Goal: Transaction & Acquisition: Purchase product/service

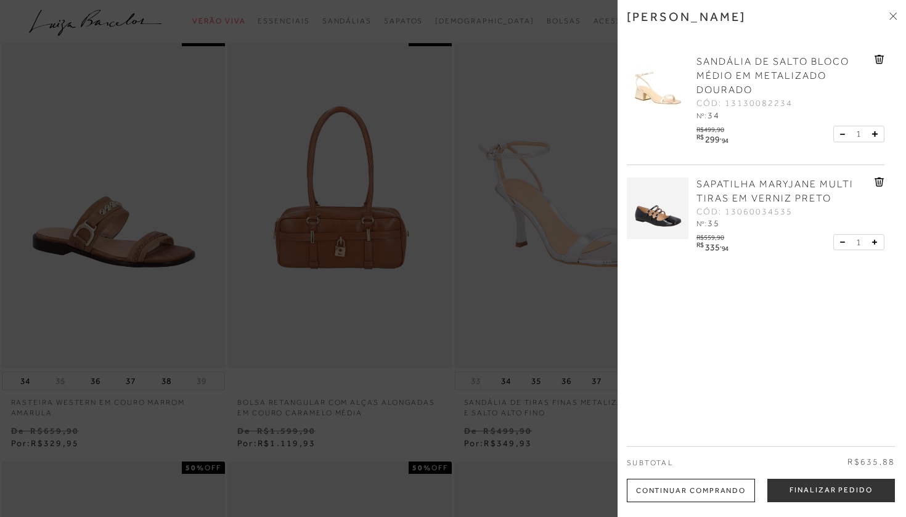
click at [901, 11] on div "[PERSON_NAME] SANDÁLIA DE SALTO BLOCO MÉDIO EM METALIZADO DOURADO CÓD: 13130082…" at bounding box center [761, 258] width 288 height 517
click at [887, 16] on div "[PERSON_NAME]" at bounding box center [762, 25] width 270 height 33
click at [890, 16] on icon at bounding box center [892, 15] width 7 height 7
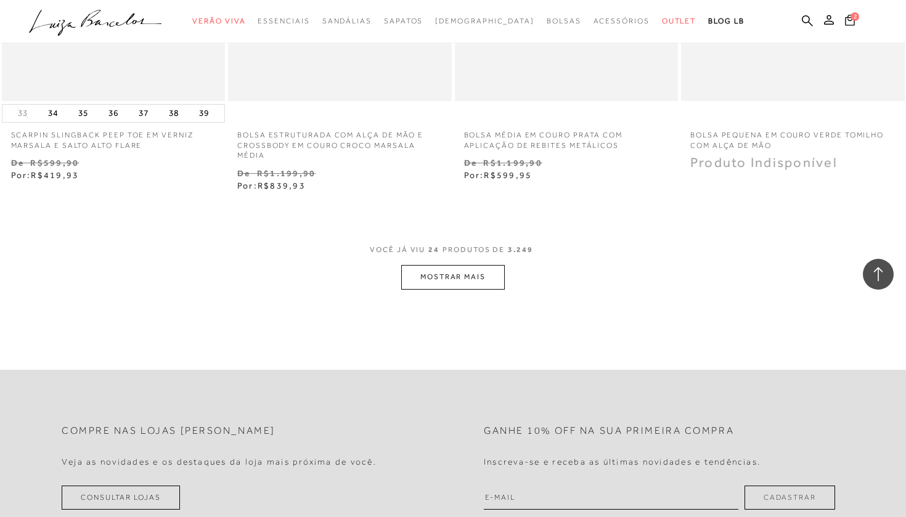
scroll to position [2479, 0]
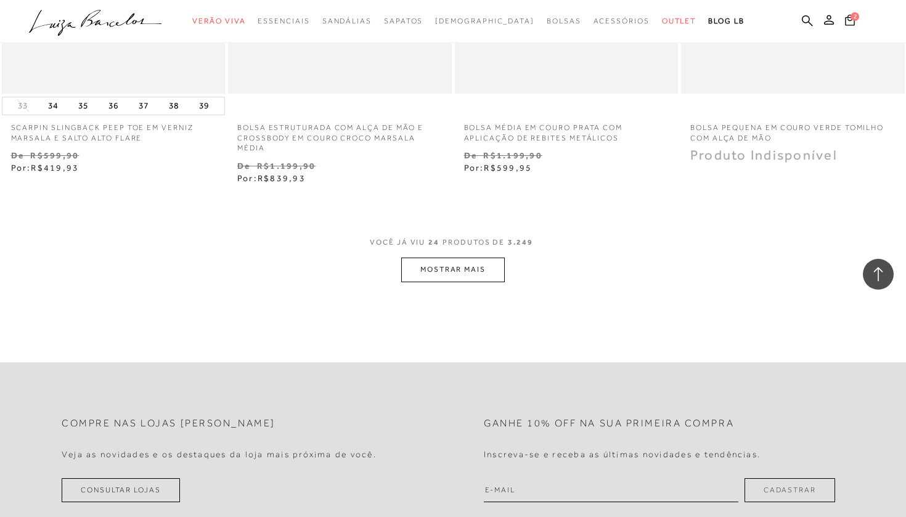
click at [460, 258] on button "MOSTRAR MAIS" at bounding box center [453, 270] width 104 height 24
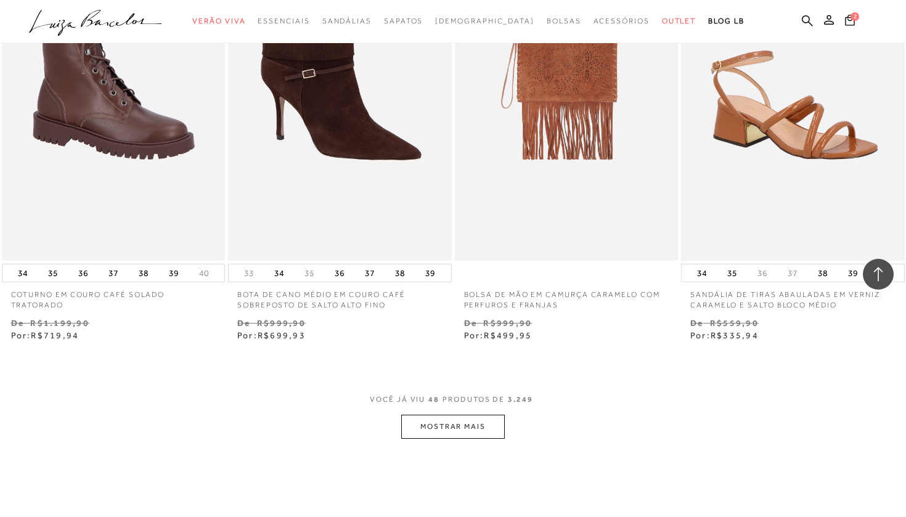
scroll to position [4902, 0]
click at [472, 415] on button "MOSTRAR MAIS" at bounding box center [453, 427] width 104 height 24
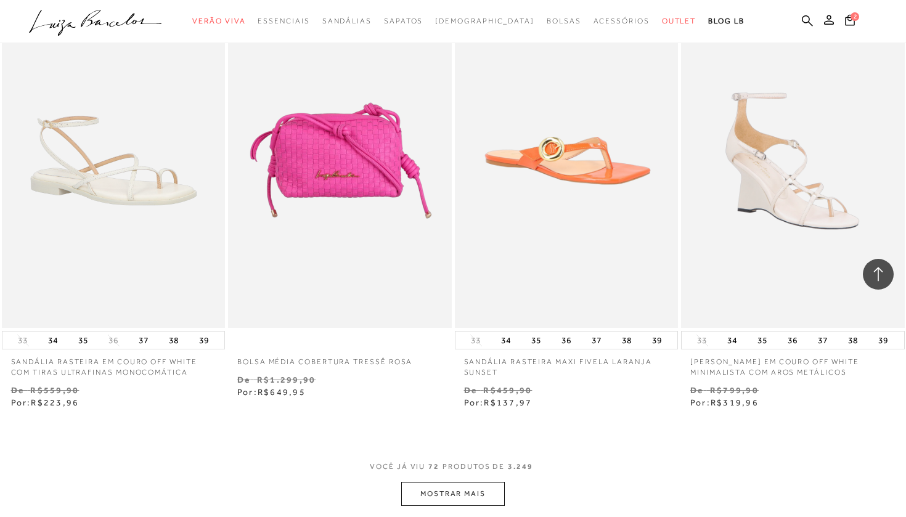
scroll to position [7416, 0]
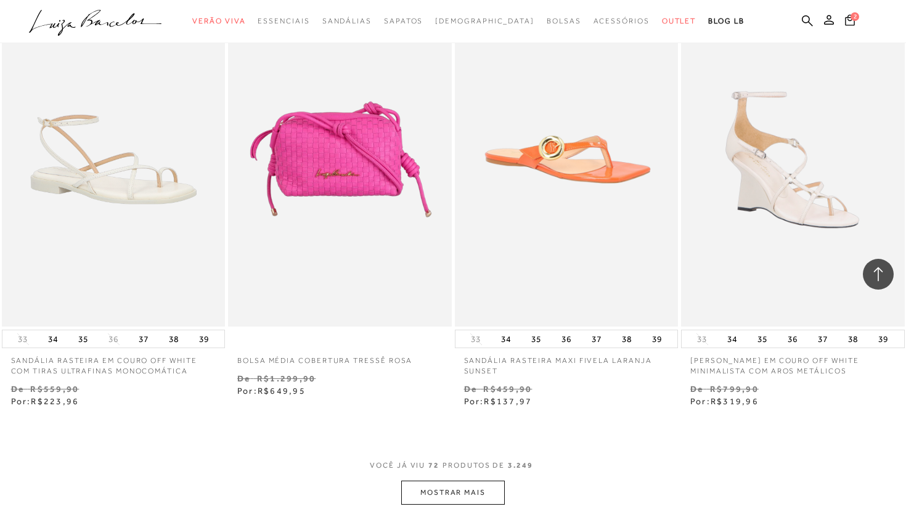
click at [448, 481] on button "MOSTRAR MAIS" at bounding box center [453, 493] width 104 height 24
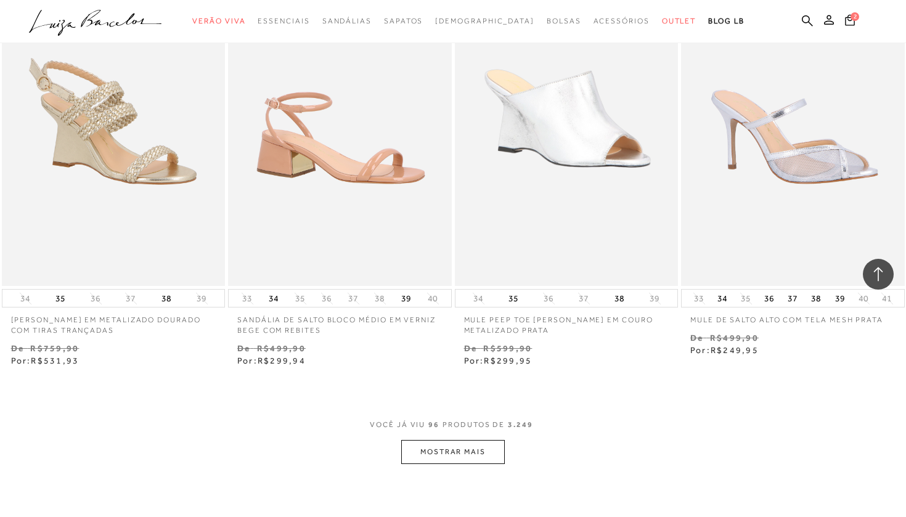
scroll to position [10017, 0]
click at [277, 288] on button "34" at bounding box center [273, 296] width 17 height 17
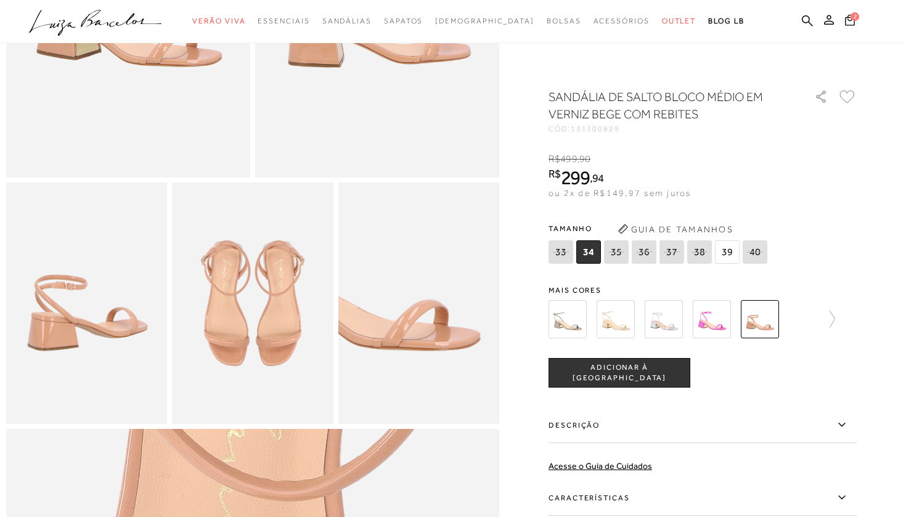
scroll to position [276, 0]
click at [611, 320] on img at bounding box center [616, 319] width 38 height 38
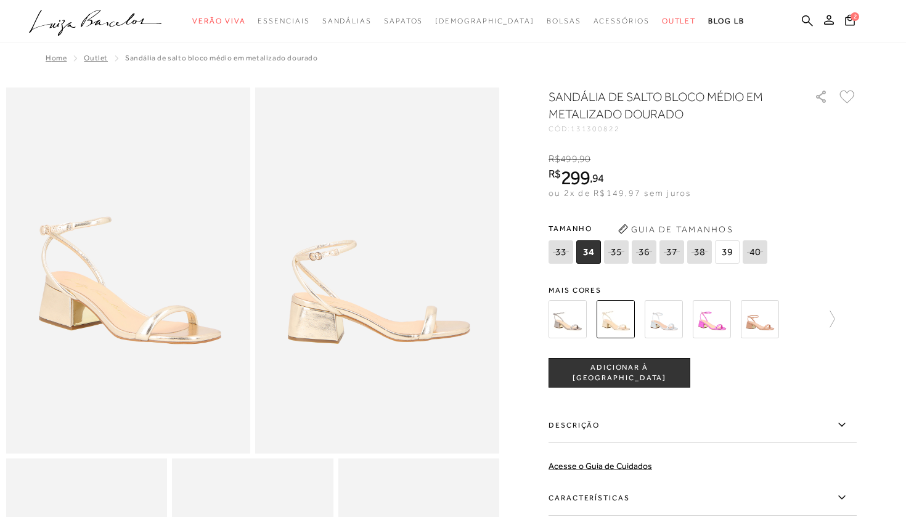
click at [656, 310] on img at bounding box center [664, 319] width 38 height 38
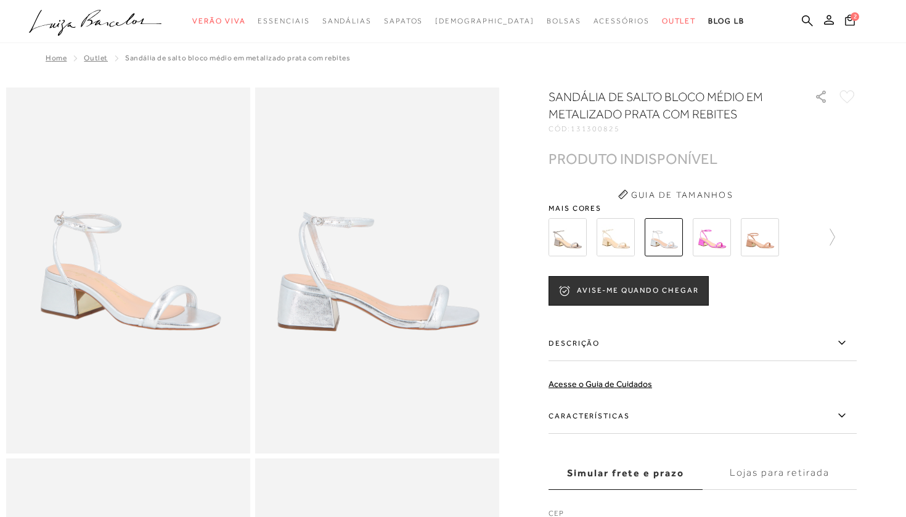
click at [566, 236] on img at bounding box center [567, 237] width 38 height 38
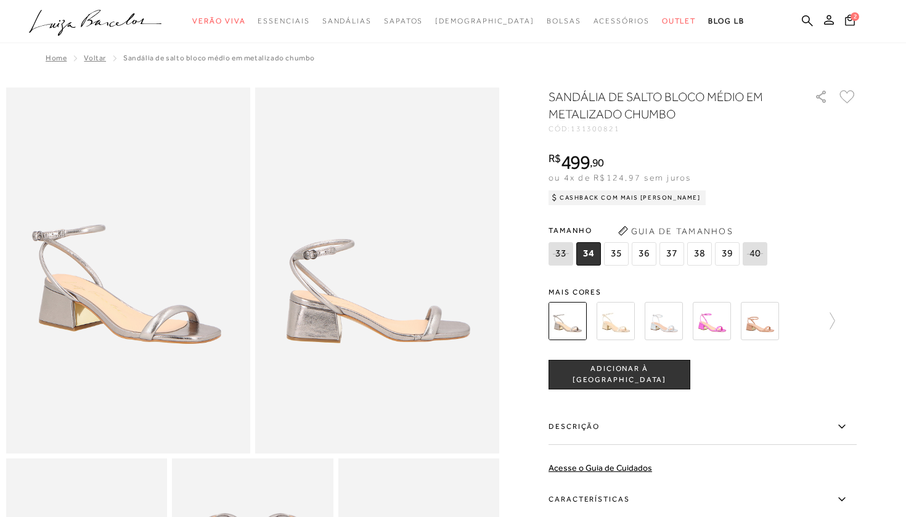
click at [837, 319] on div at bounding box center [702, 321] width 308 height 46
click at [835, 320] on icon at bounding box center [826, 320] width 17 height 17
click at [583, 320] on img at bounding box center [589, 321] width 38 height 38
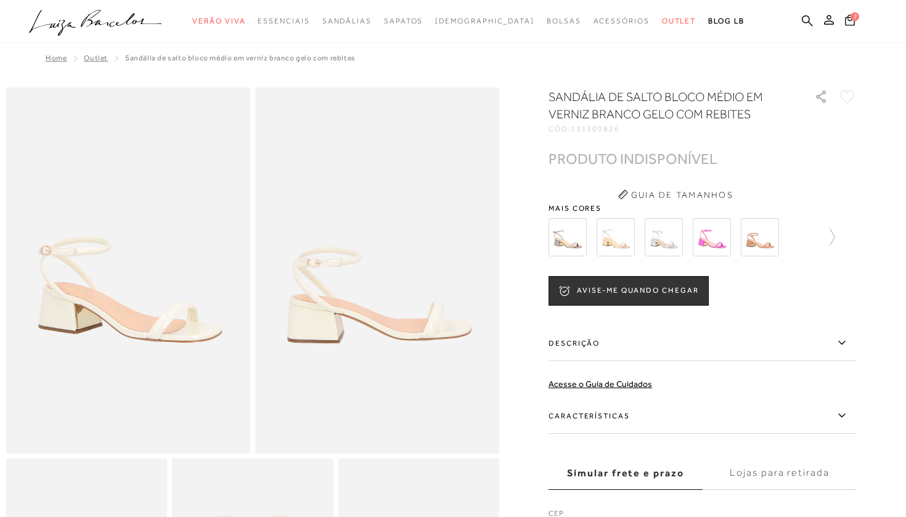
click at [614, 238] on img at bounding box center [616, 237] width 38 height 38
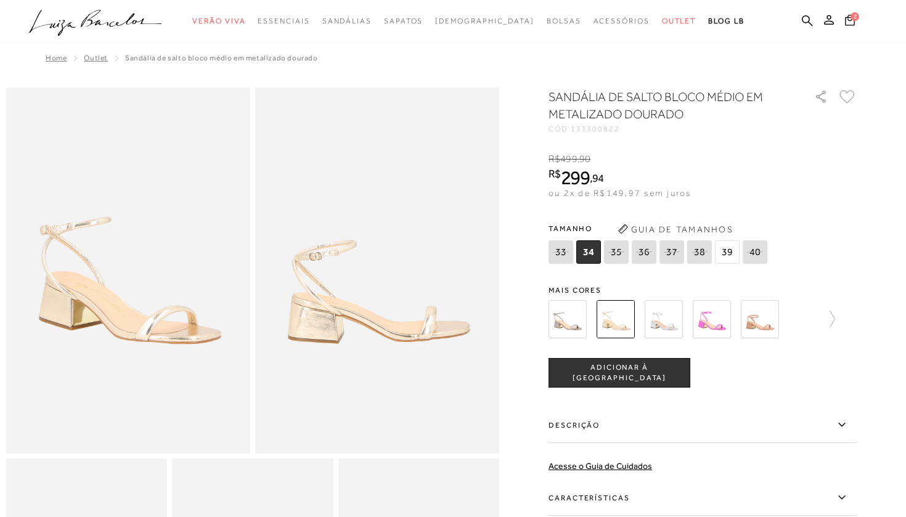
click at [597, 324] on img at bounding box center [616, 319] width 38 height 38
click at [644, 370] on span "ADICIONAR À [GEOGRAPHIC_DATA]" at bounding box center [619, 373] width 141 height 22
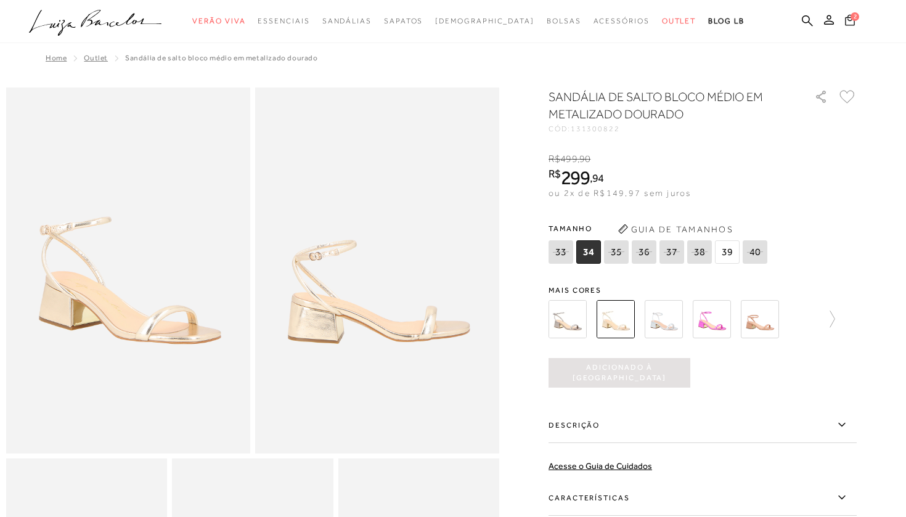
click at [846, 20] on icon at bounding box center [850, 19] width 10 height 11
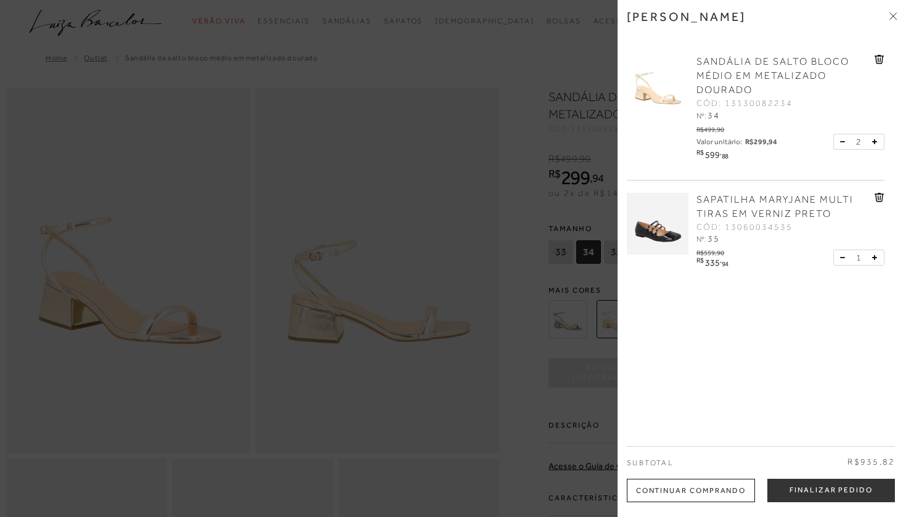
click at [840, 142] on button at bounding box center [845, 141] width 10 height 11
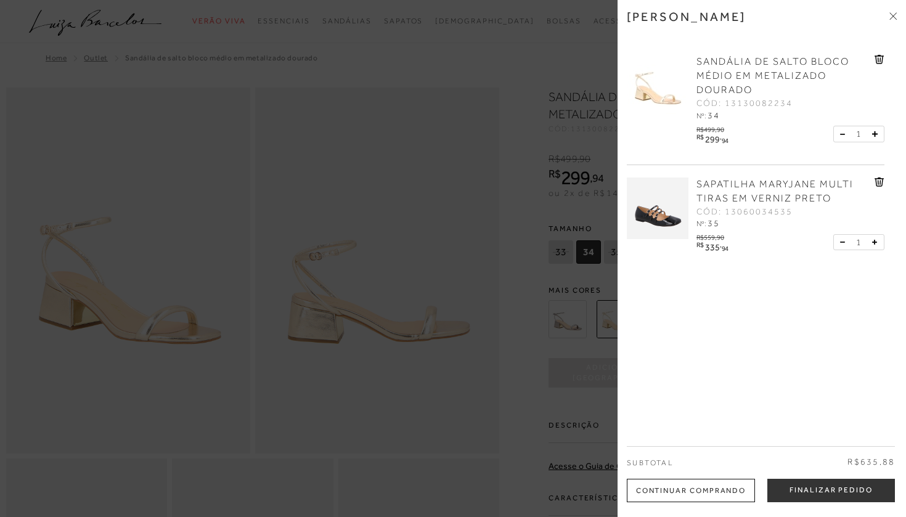
click at [895, 19] on icon at bounding box center [892, 15] width 7 height 7
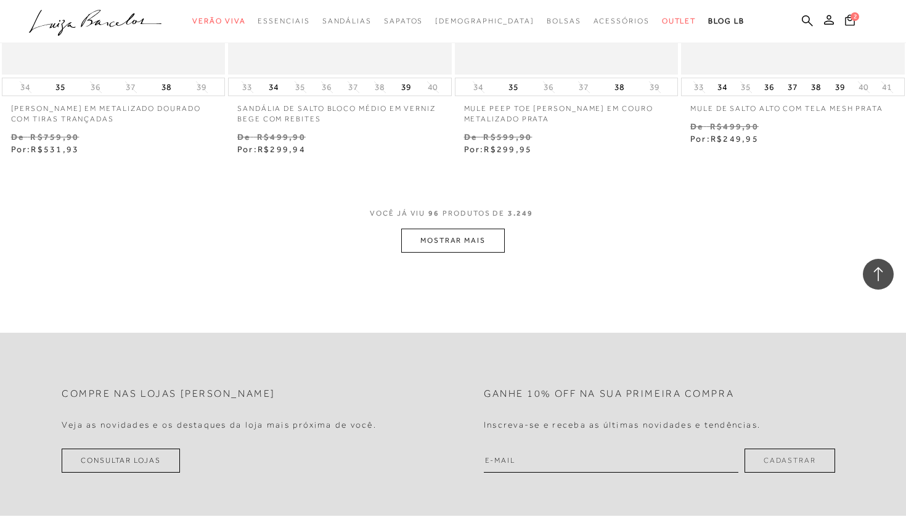
scroll to position [10226, 0]
click at [452, 230] on button "MOSTRAR MAIS" at bounding box center [453, 242] width 104 height 24
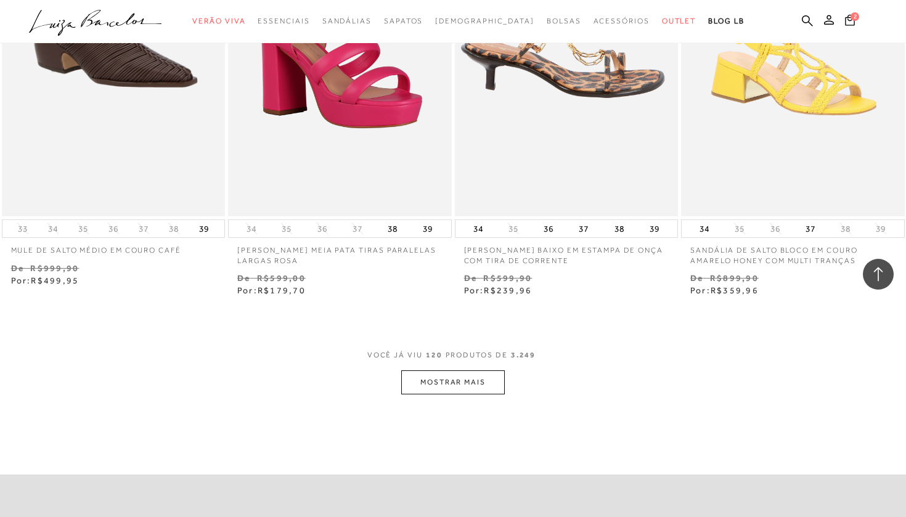
scroll to position [12670, 0]
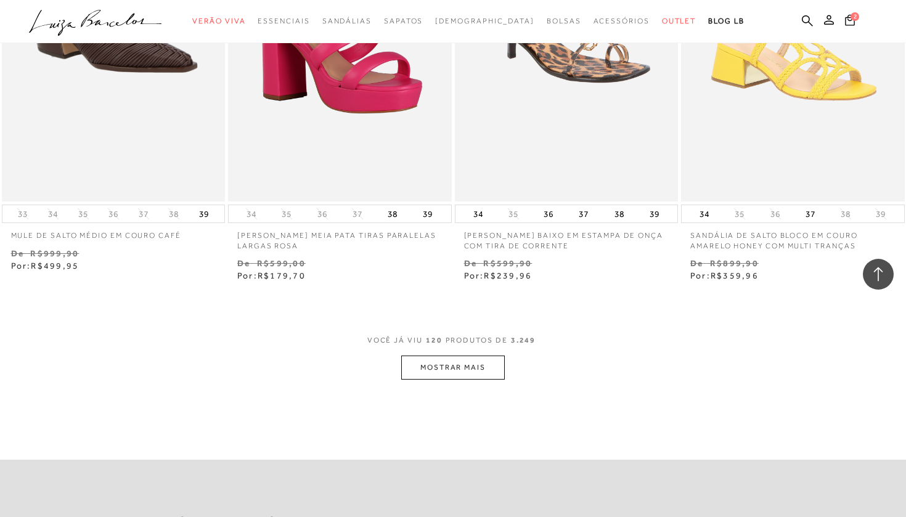
click at [453, 356] on button "MOSTRAR MAIS" at bounding box center [453, 368] width 104 height 24
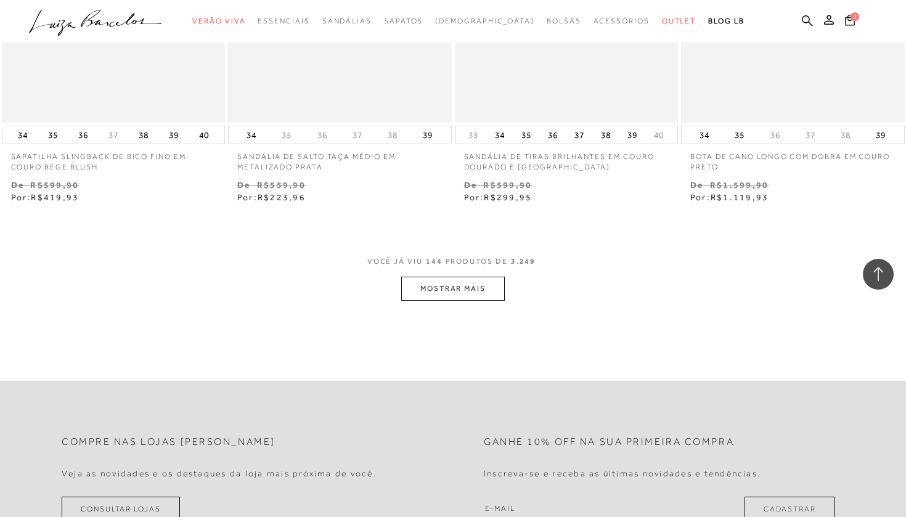
scroll to position [15383, 0]
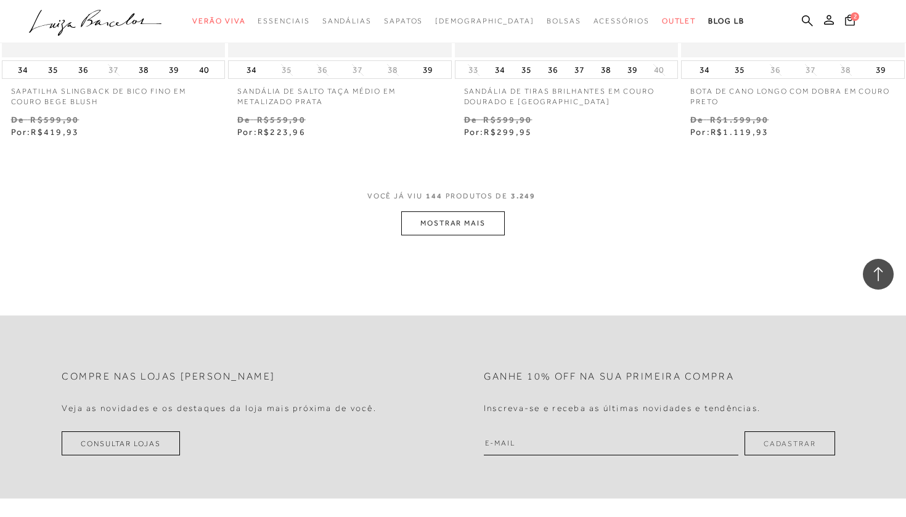
click at [452, 211] on button "MOSTRAR MAIS" at bounding box center [453, 223] width 104 height 24
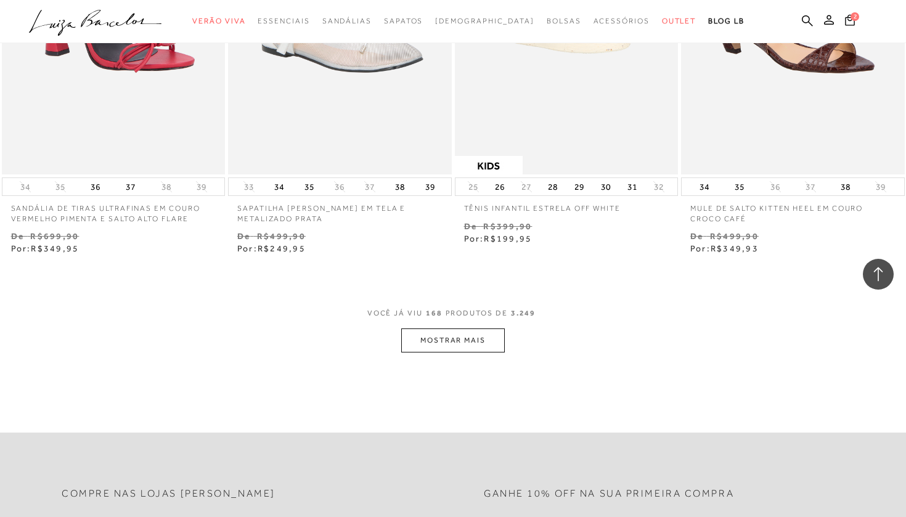
scroll to position [17845, 0]
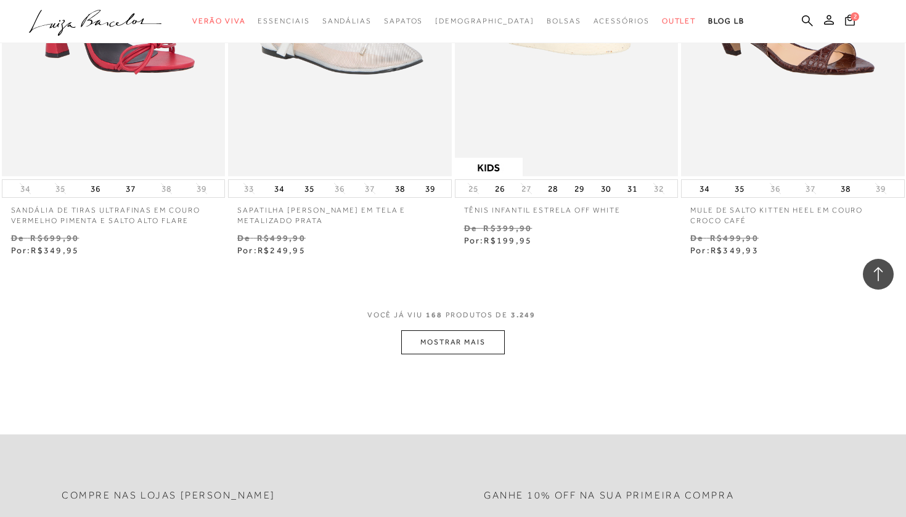
click at [454, 330] on button "MOSTRAR MAIS" at bounding box center [453, 342] width 104 height 24
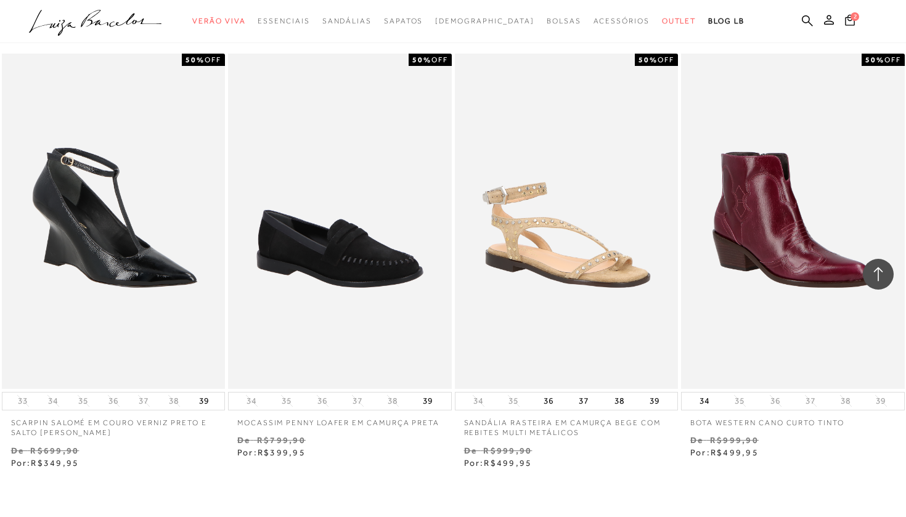
scroll to position [20204, 0]
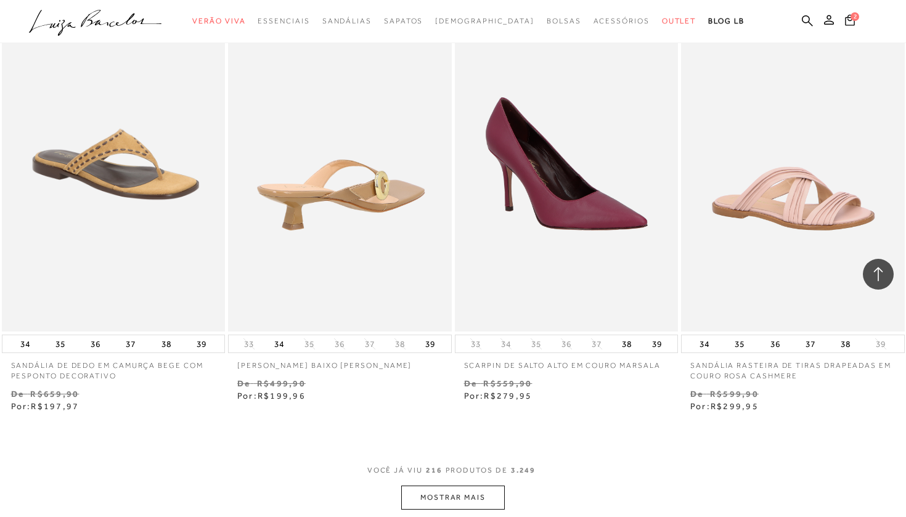
scroll to position [22875, 0]
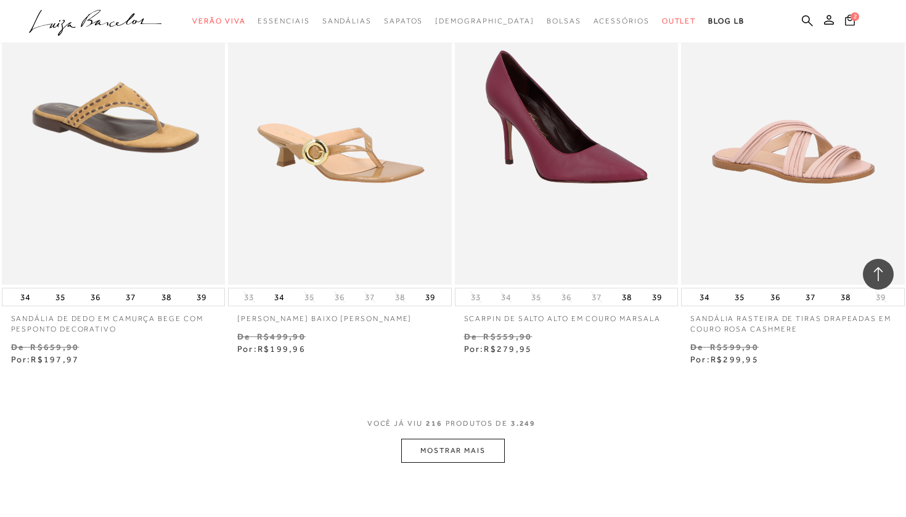
click at [447, 439] on button "MOSTRAR MAIS" at bounding box center [453, 451] width 104 height 24
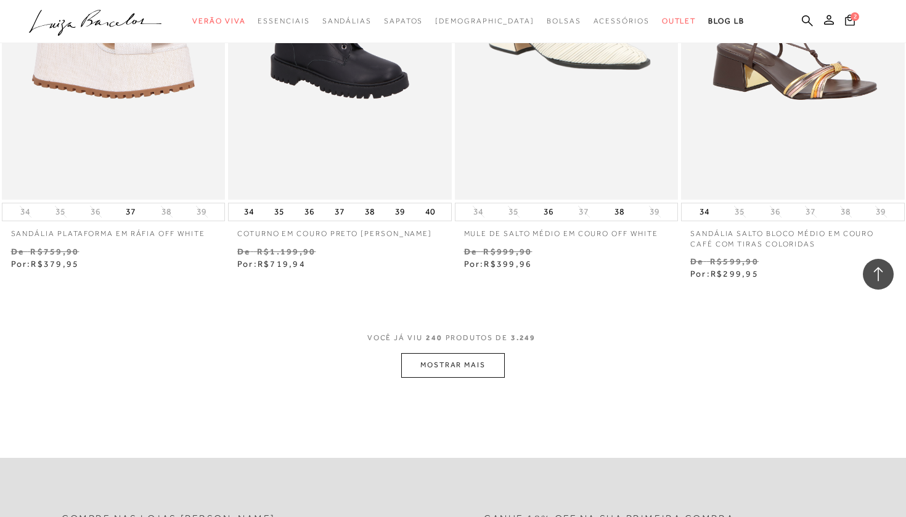
scroll to position [25546, 0]
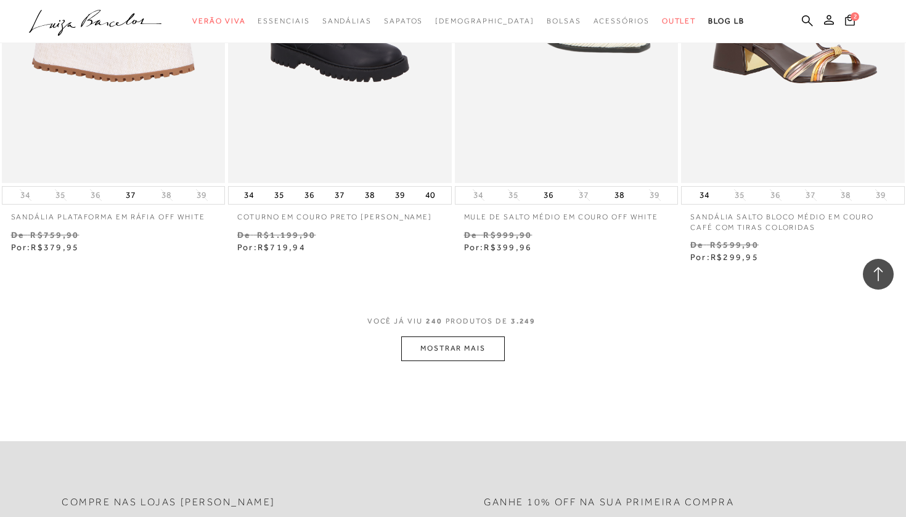
click at [464, 336] on button "MOSTRAR MAIS" at bounding box center [453, 348] width 104 height 24
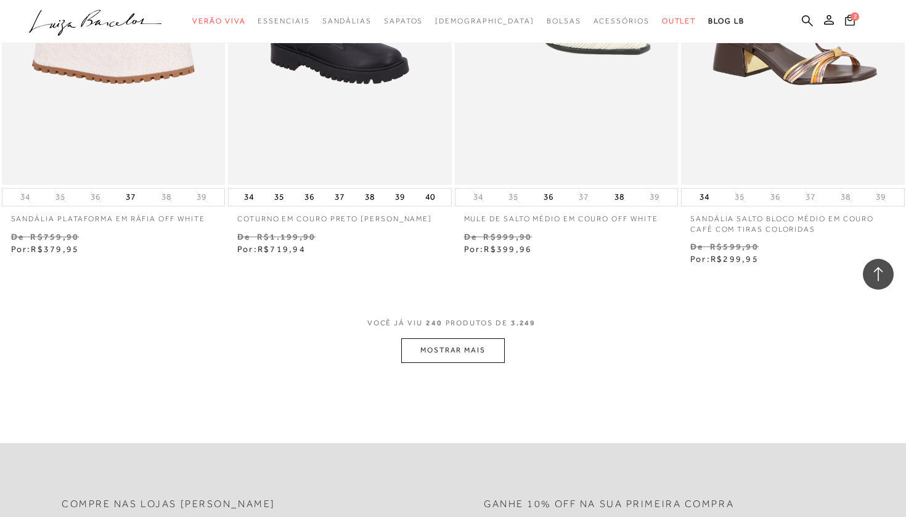
scroll to position [25543, 0]
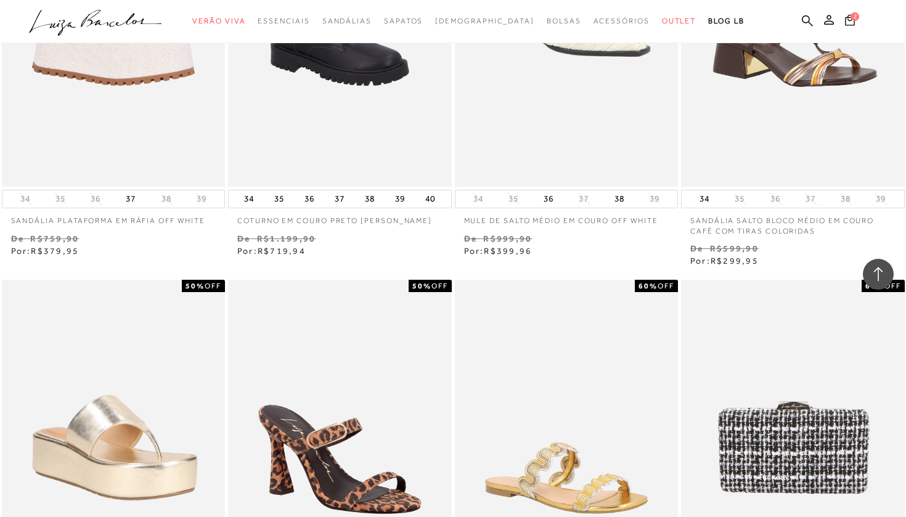
click at [460, 280] on img at bounding box center [567, 447] width 222 height 335
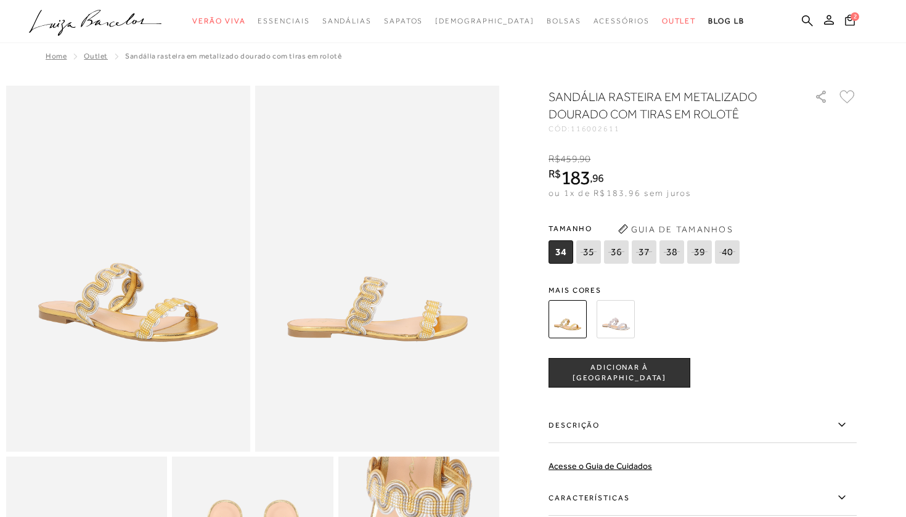
scroll to position [2135, 0]
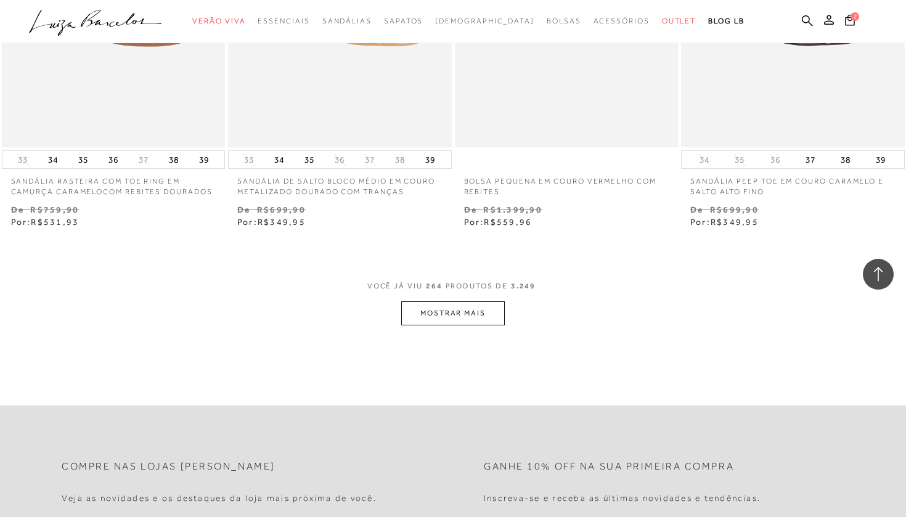
scroll to position [28151, 0]
click at [473, 302] on button "MOSTRAR MAIS" at bounding box center [453, 314] width 104 height 24
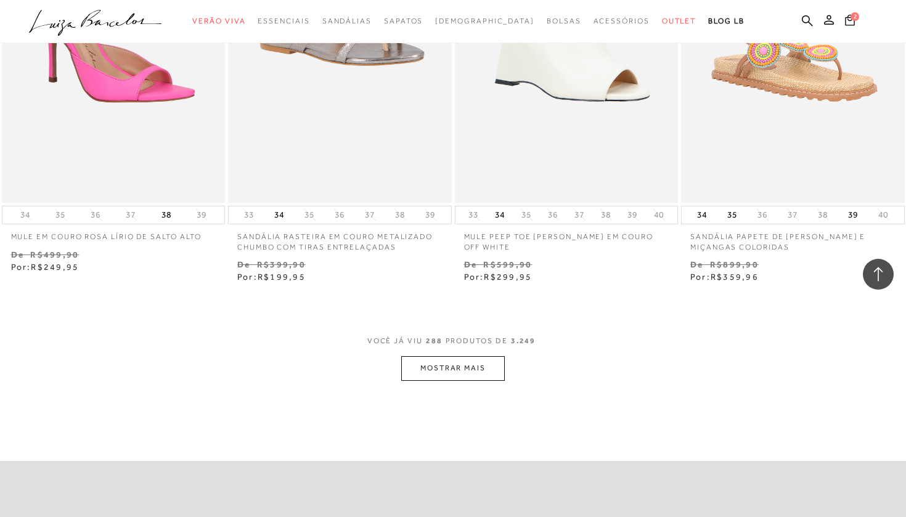
scroll to position [30713, 0]
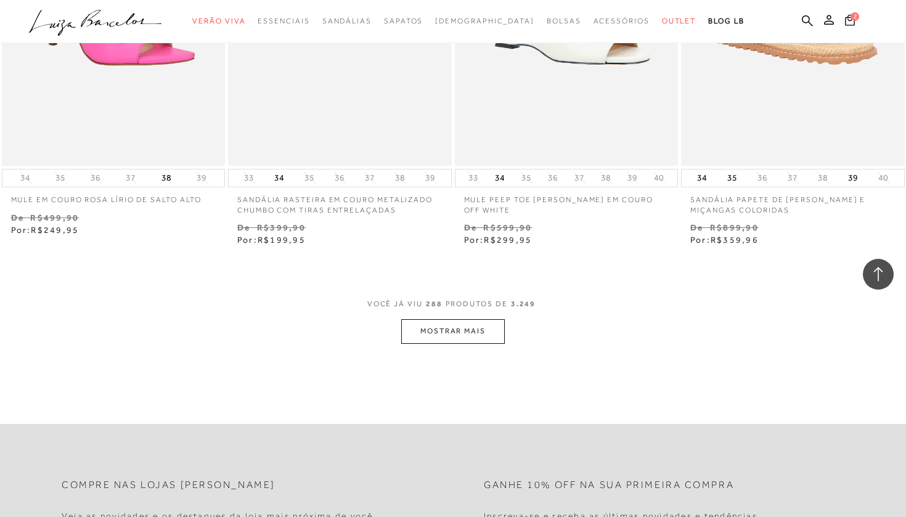
click at [452, 319] on button "MOSTRAR MAIS" at bounding box center [453, 331] width 104 height 24
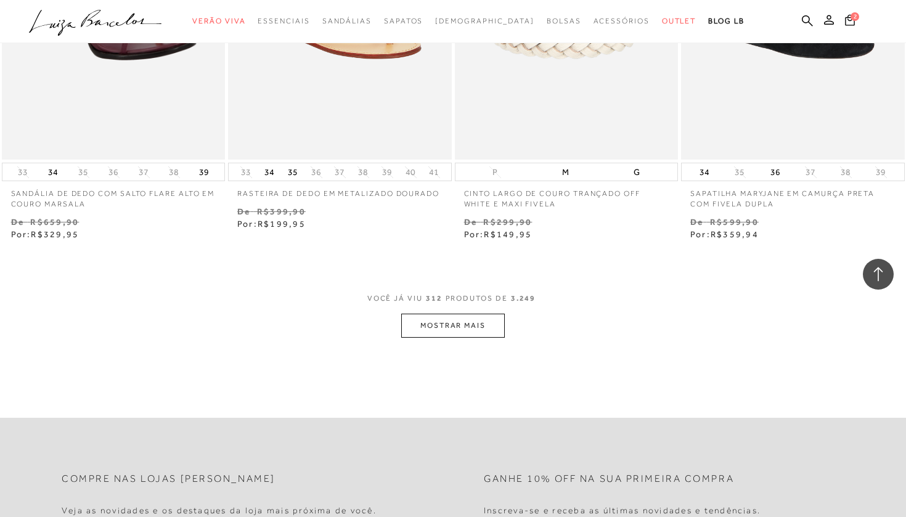
scroll to position [33341, 0]
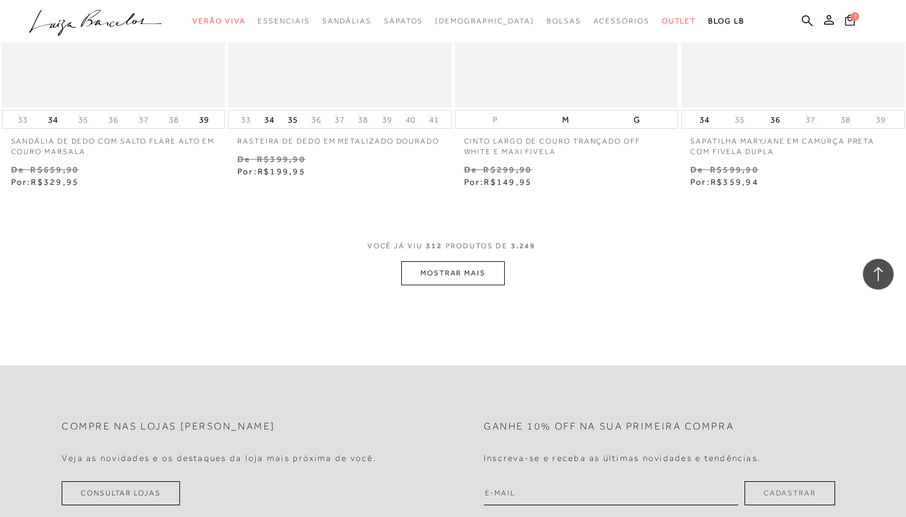
click at [455, 261] on button "MOSTRAR MAIS" at bounding box center [453, 273] width 104 height 24
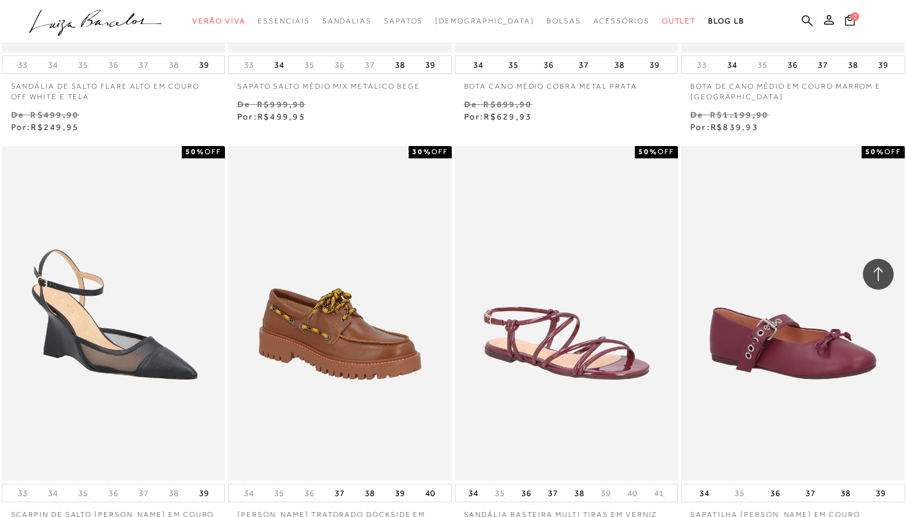
scroll to position [33877, 0]
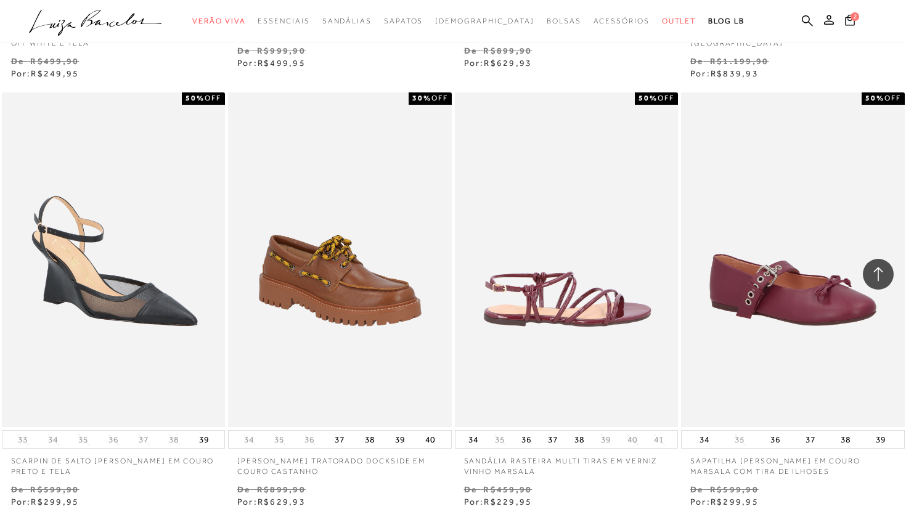
click at [536, 179] on img at bounding box center [567, 259] width 222 height 335
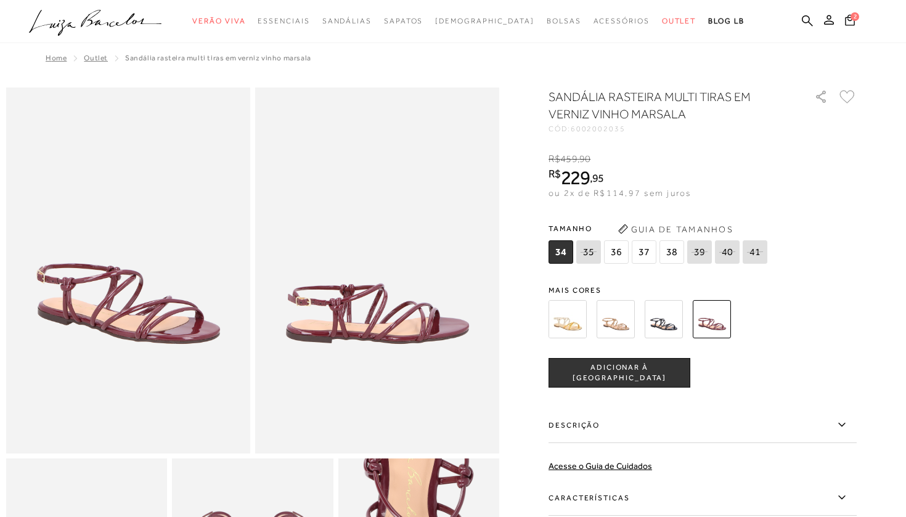
click at [568, 323] on img at bounding box center [567, 319] width 38 height 38
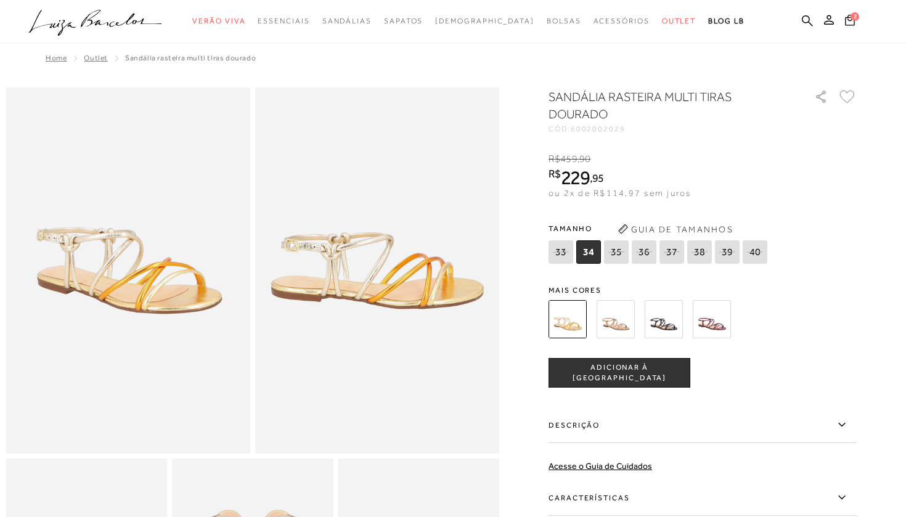
click at [624, 320] on img at bounding box center [616, 319] width 38 height 38
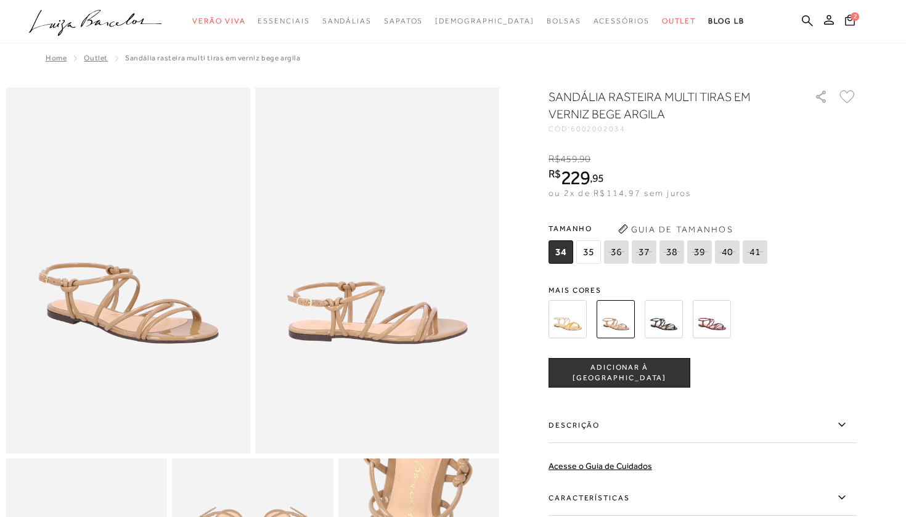
click at [556, 329] on img at bounding box center [567, 319] width 38 height 38
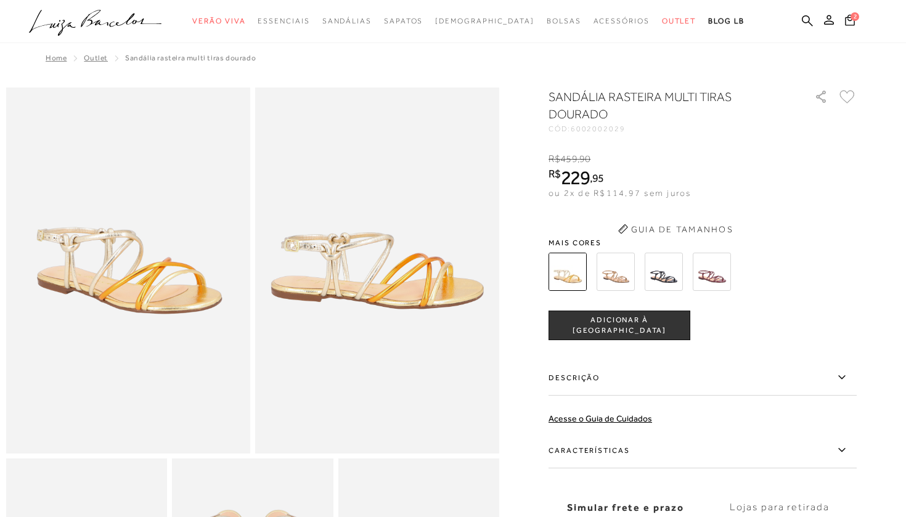
click at [571, 324] on span "ADICIONAR À [GEOGRAPHIC_DATA]" at bounding box center [619, 326] width 141 height 22
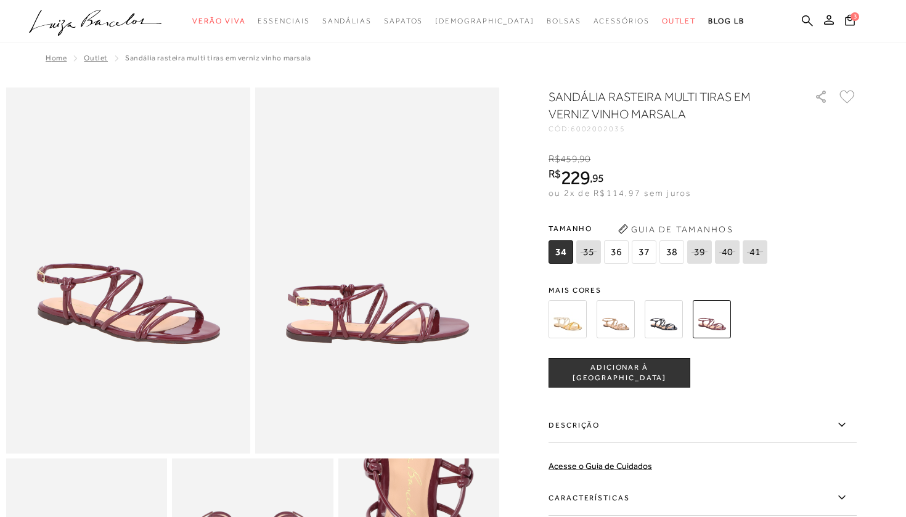
scroll to position [2135, 0]
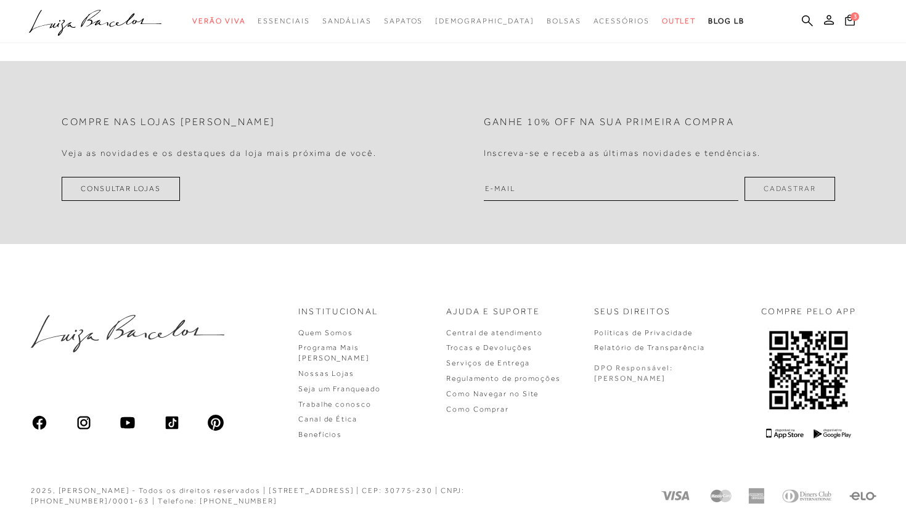
click at [458, 192] on form "Ganhe 10% off na sua primeira compra Inscreva-se e receba as últimas novidades …" at bounding box center [659, 152] width 413 height 97
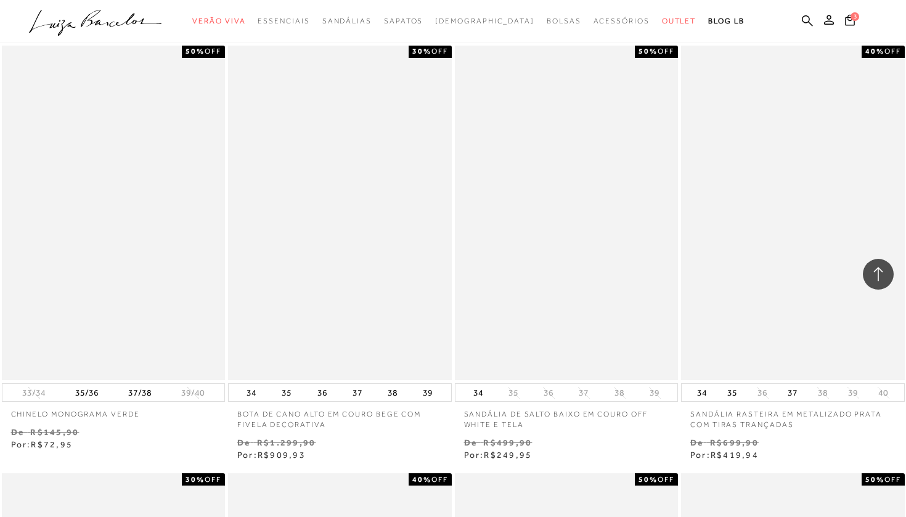
scroll to position [9547, 0]
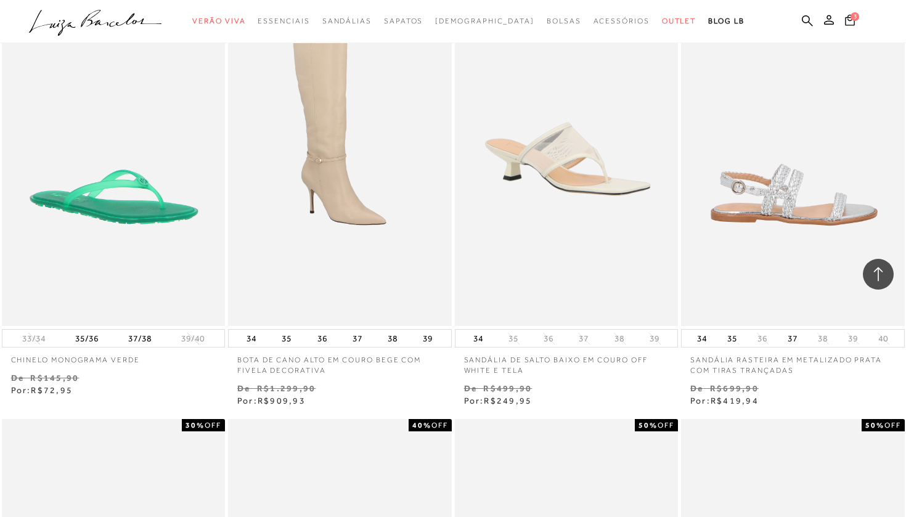
click at [819, 211] on img at bounding box center [793, 158] width 222 height 335
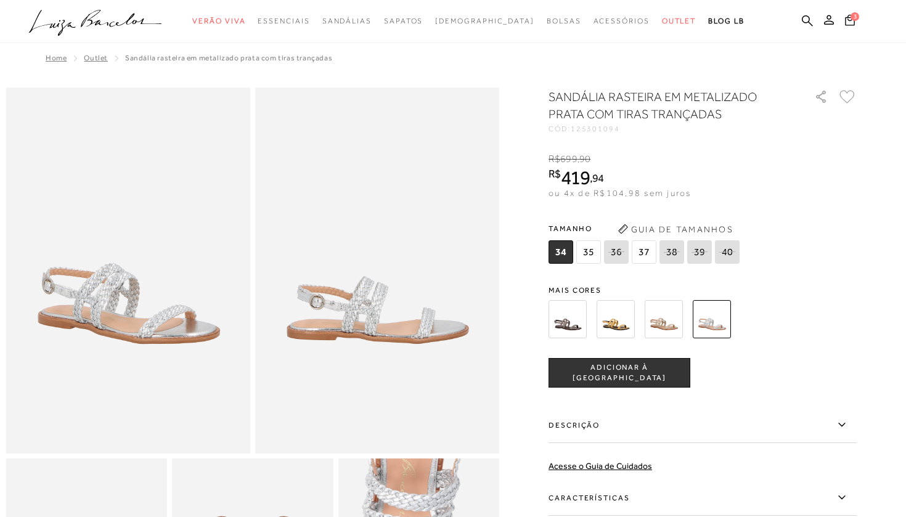
click at [653, 325] on img at bounding box center [664, 319] width 38 height 38
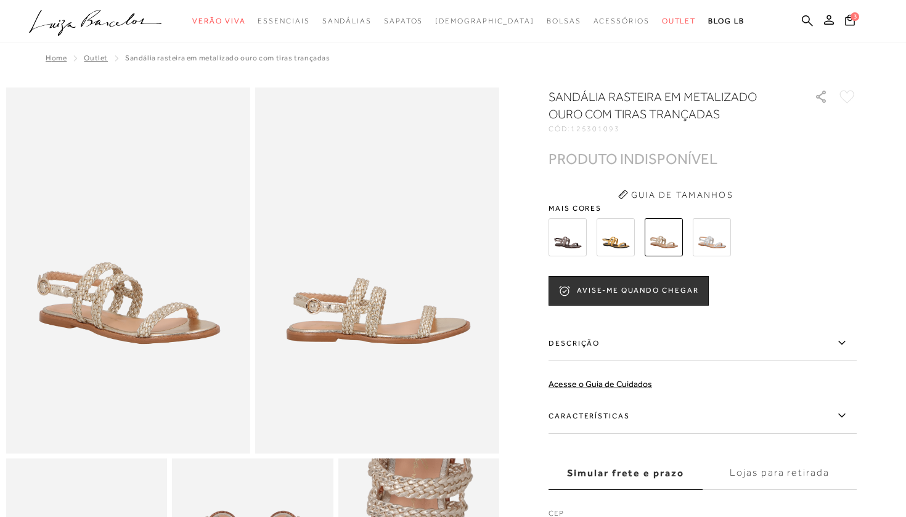
click at [712, 232] on img at bounding box center [712, 237] width 38 height 38
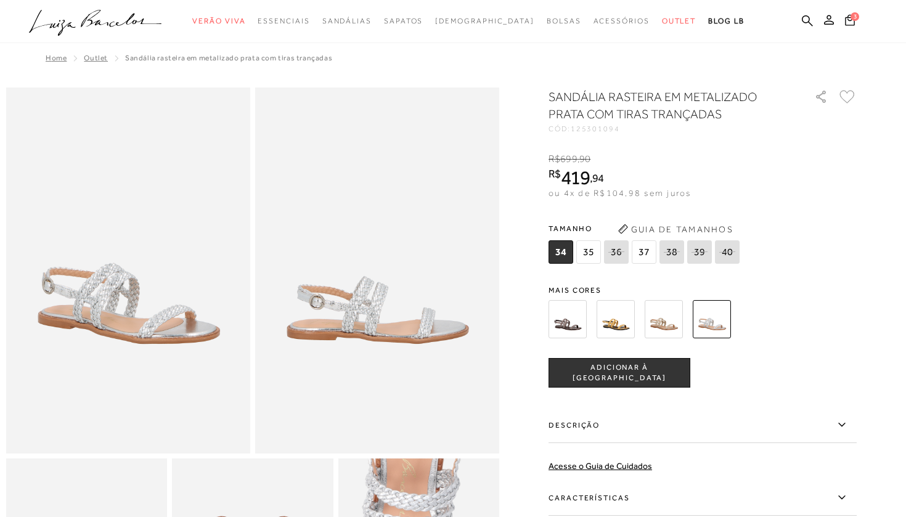
click at [621, 328] on img at bounding box center [616, 319] width 38 height 38
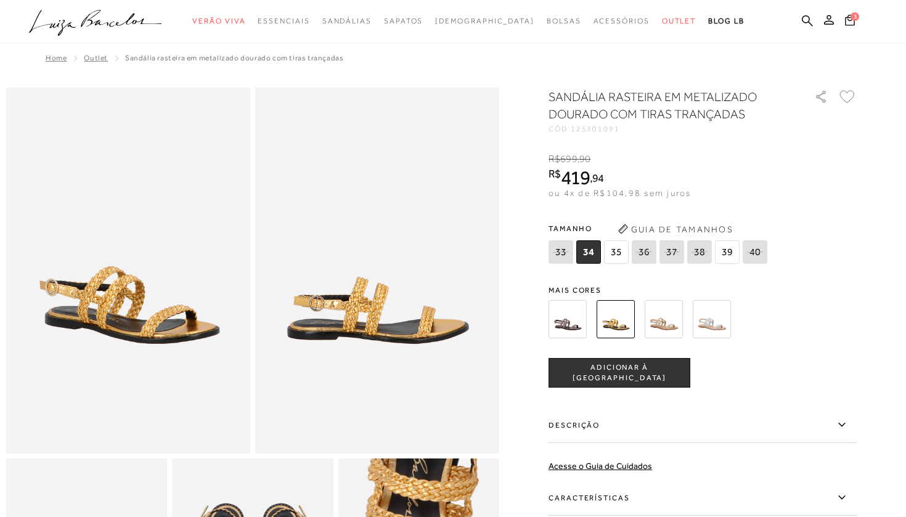
click at [715, 327] on img at bounding box center [712, 319] width 38 height 38
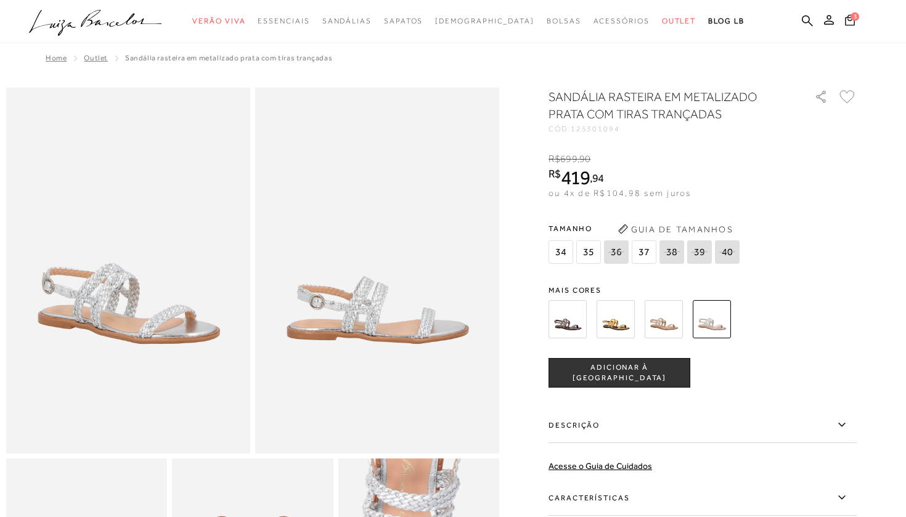
click at [665, 287] on span "Mais cores" at bounding box center [702, 290] width 308 height 7
click at [669, 324] on img at bounding box center [664, 319] width 38 height 38
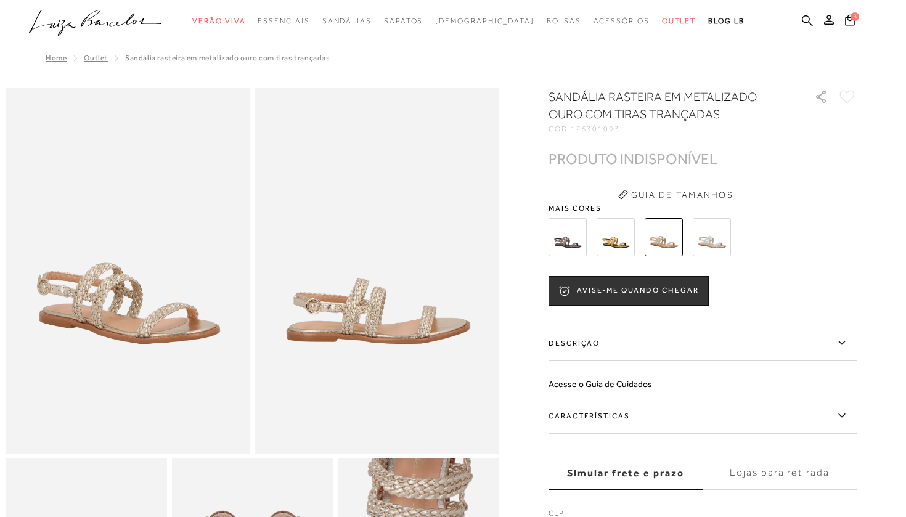
click at [701, 245] on img at bounding box center [712, 237] width 38 height 38
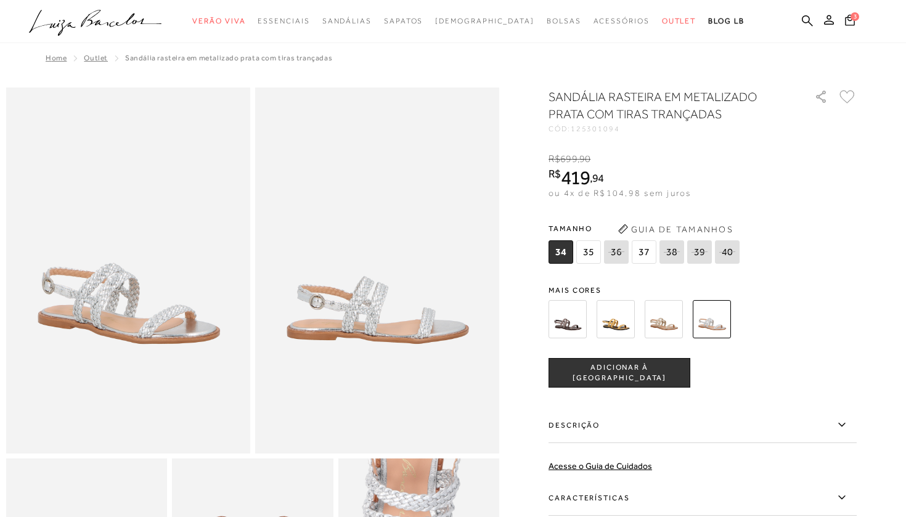
click at [628, 380] on button "ADICIONAR À [GEOGRAPHIC_DATA]" at bounding box center [619, 373] width 142 height 30
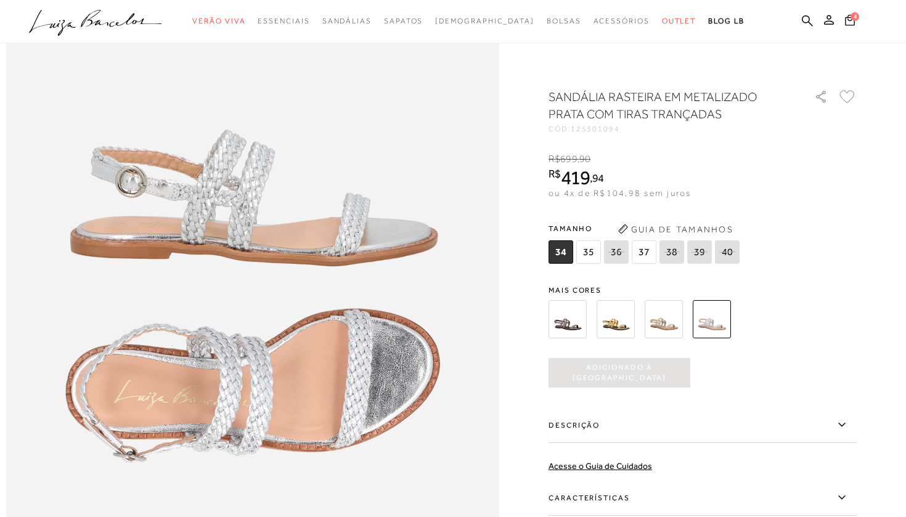
scroll to position [795, 0]
click at [581, 248] on span "35" at bounding box center [588, 251] width 25 height 23
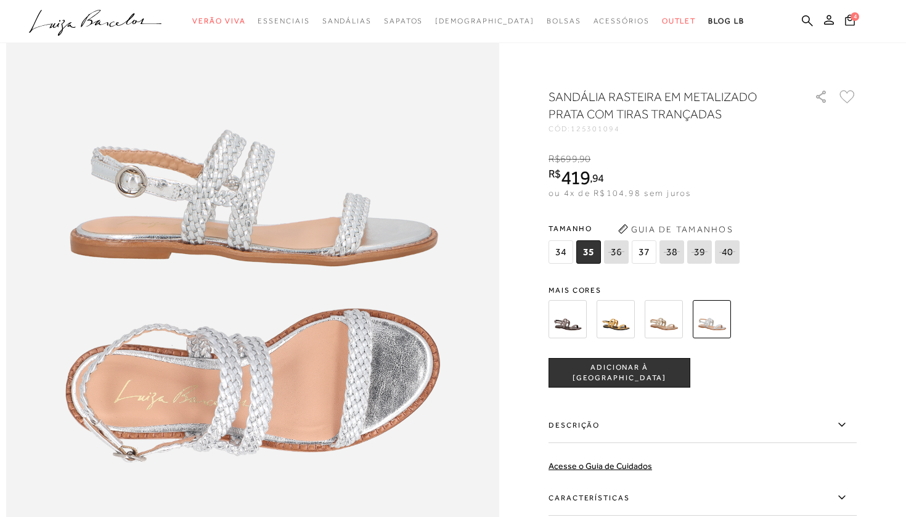
click at [637, 373] on span "ADICIONAR À [GEOGRAPHIC_DATA]" at bounding box center [619, 373] width 141 height 22
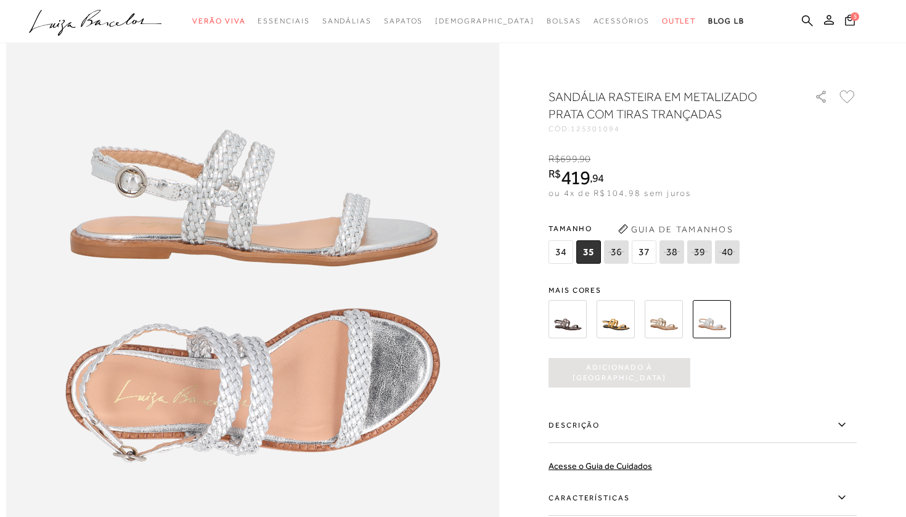
scroll to position [0, 0]
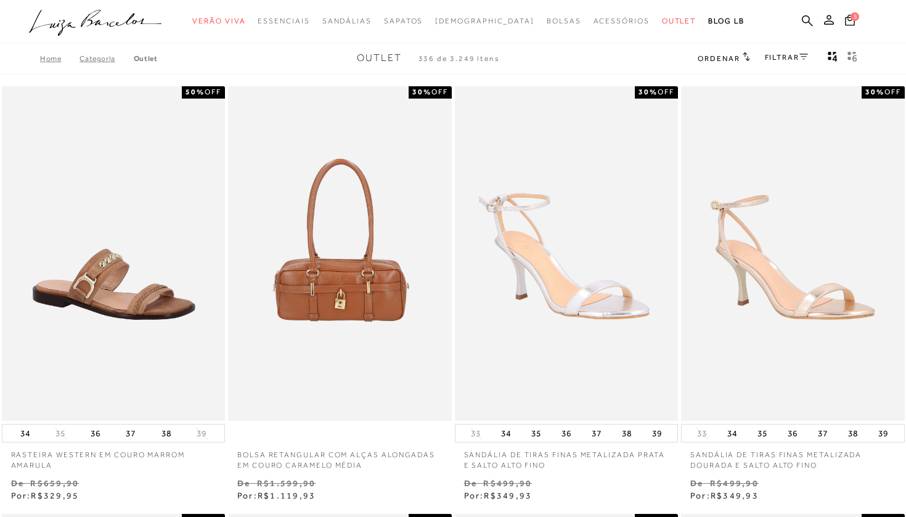
click at [446, 174] on img at bounding box center [340, 253] width 222 height 335
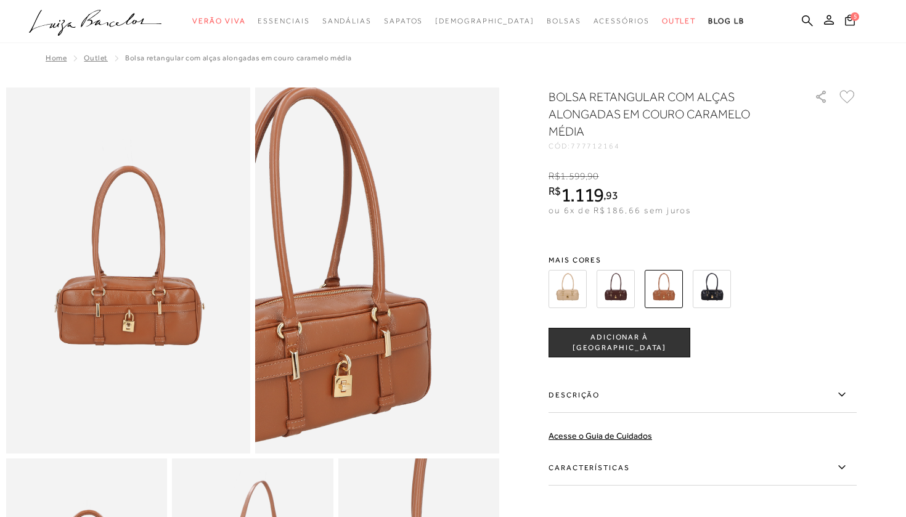
scroll to position [23, 0]
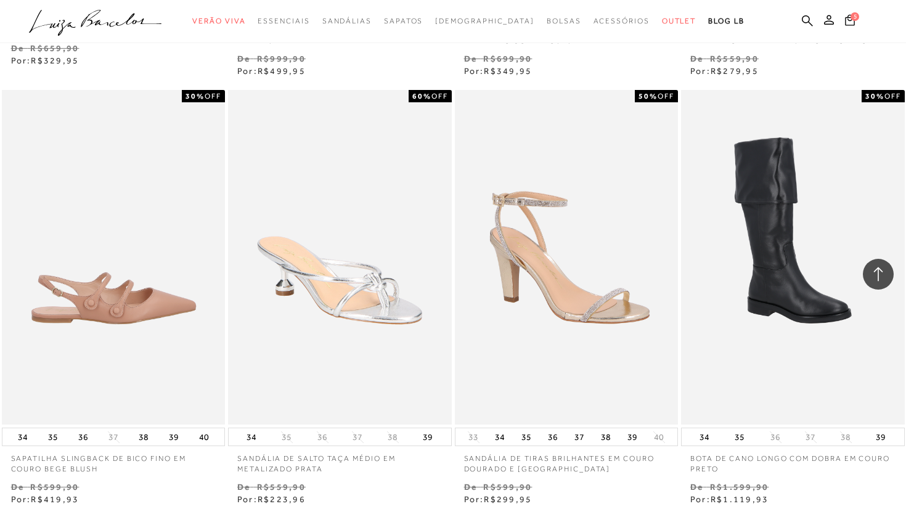
click at [181, 306] on img at bounding box center [114, 257] width 222 height 335
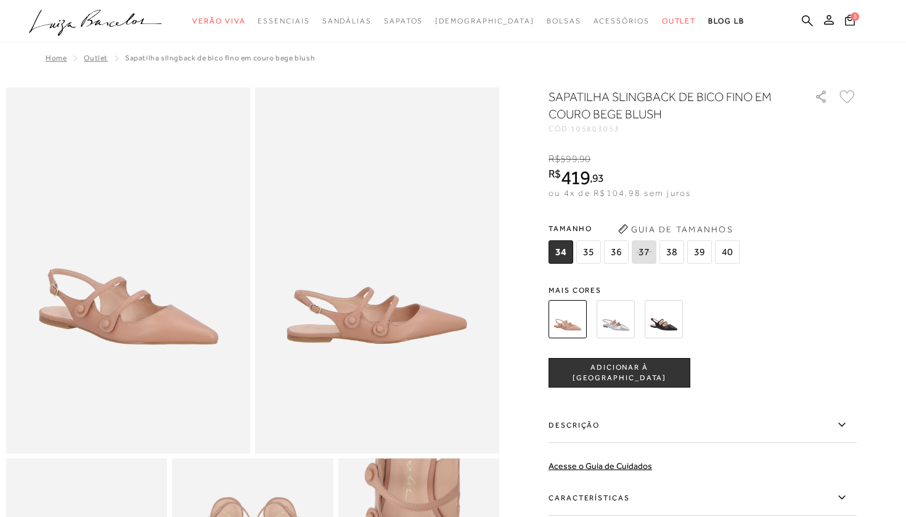
click at [617, 319] on img at bounding box center [616, 319] width 38 height 38
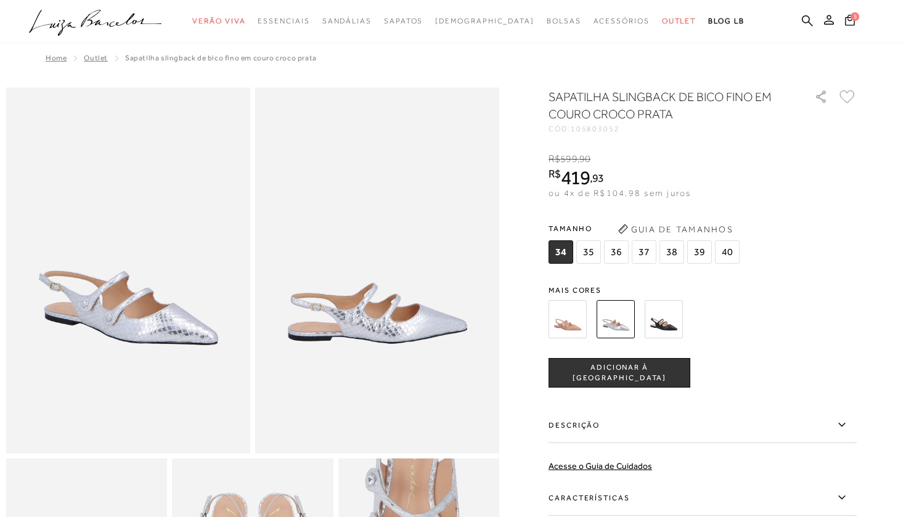
click at [576, 322] on img at bounding box center [567, 319] width 38 height 38
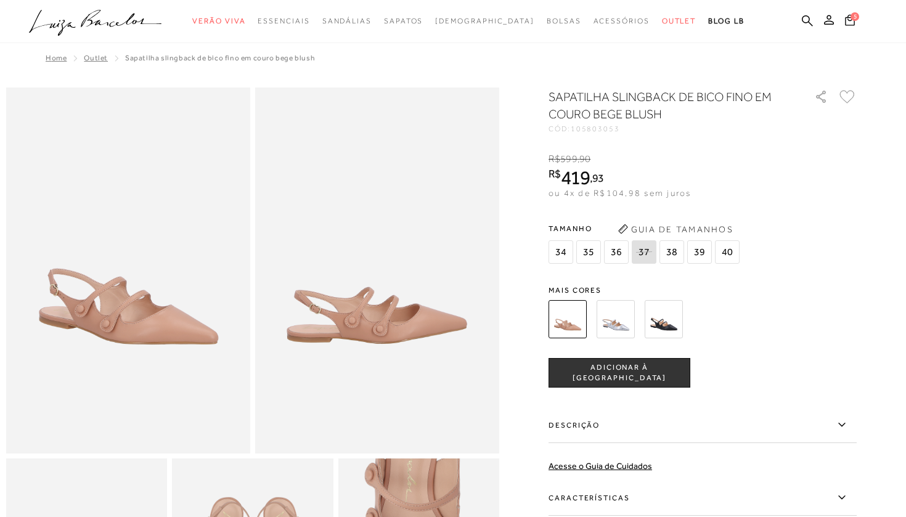
click at [666, 335] on img at bounding box center [664, 319] width 38 height 38
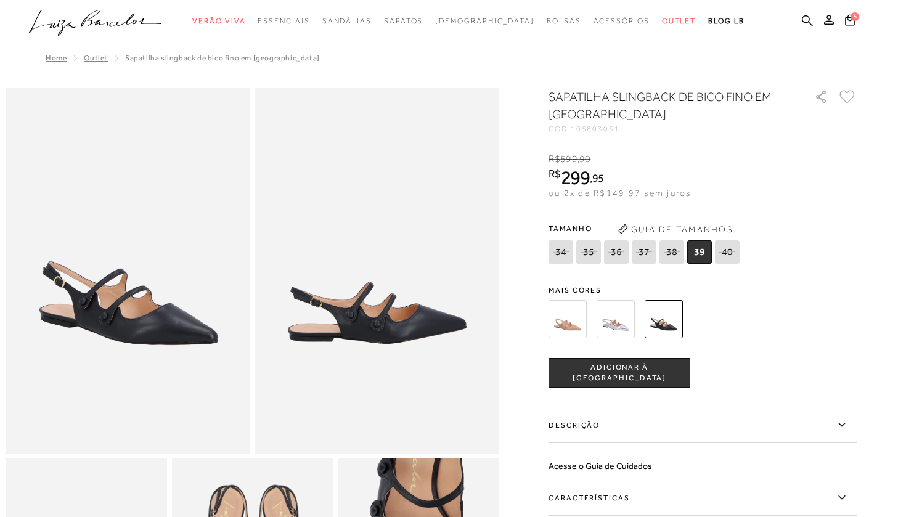
click at [566, 325] on img at bounding box center [567, 319] width 38 height 38
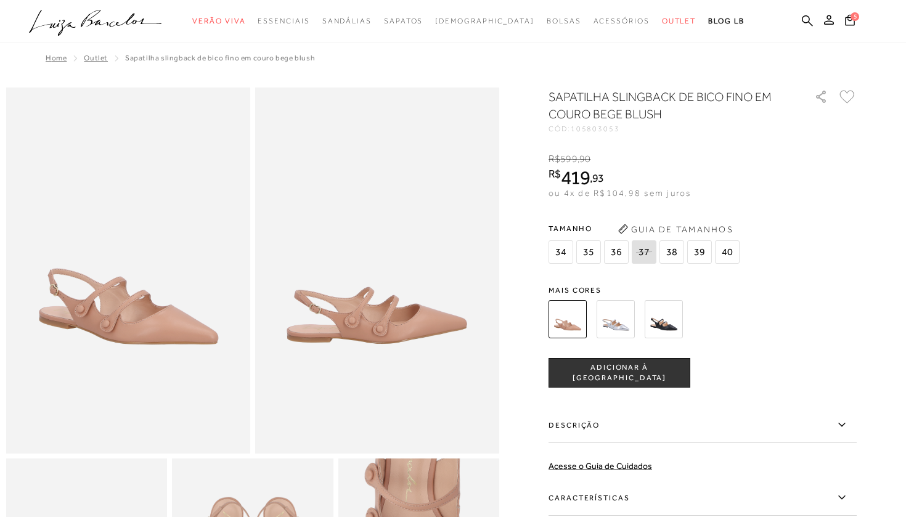
click at [574, 272] on div "SAPATILHA SLINGBACK DE BICO FINO EM COURO BEGE BLUSH CÓD: 105803053 × É necessá…" at bounding box center [702, 361] width 308 height 547
click at [582, 374] on span "ADICIONAR À [GEOGRAPHIC_DATA]" at bounding box center [619, 373] width 141 height 22
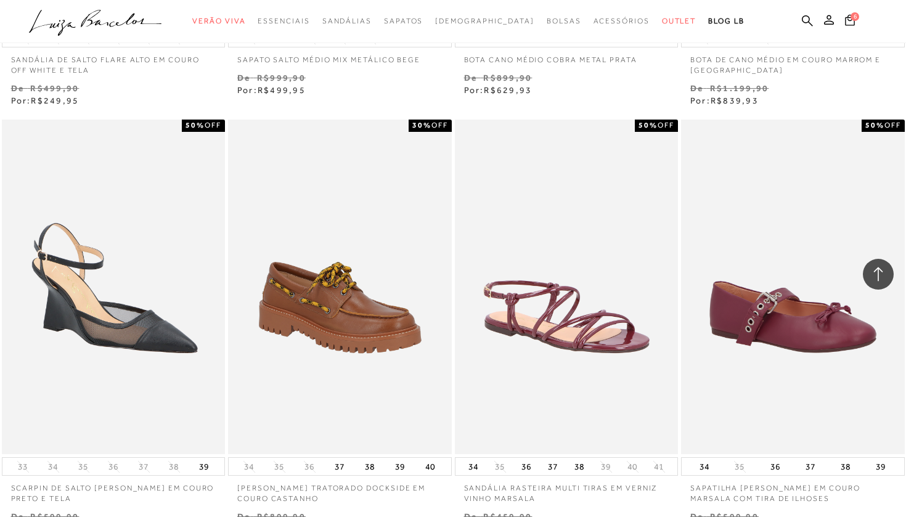
scroll to position [33853, 0]
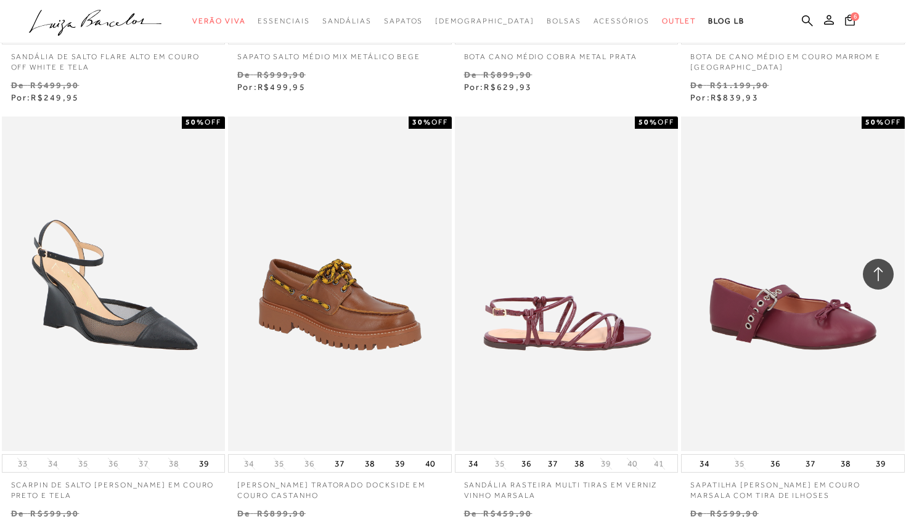
click at [619, 245] on img at bounding box center [567, 283] width 222 height 335
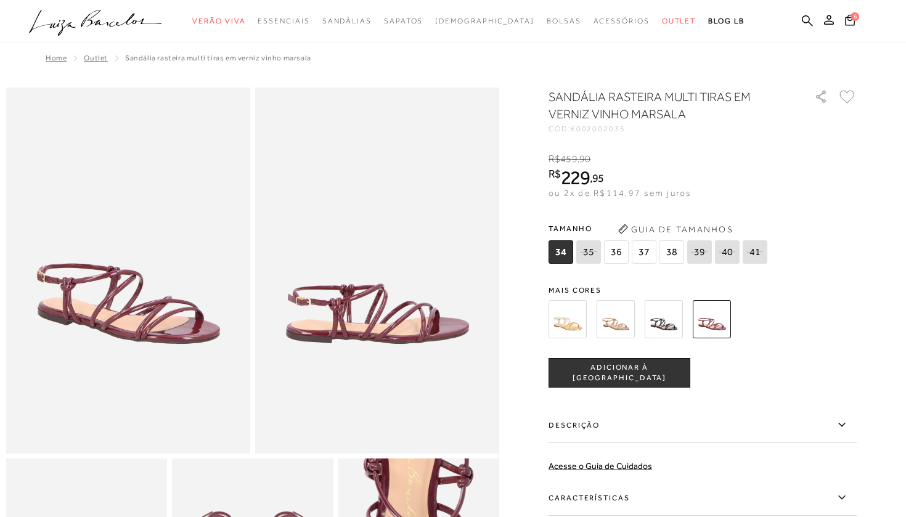
click at [573, 326] on img at bounding box center [567, 319] width 38 height 38
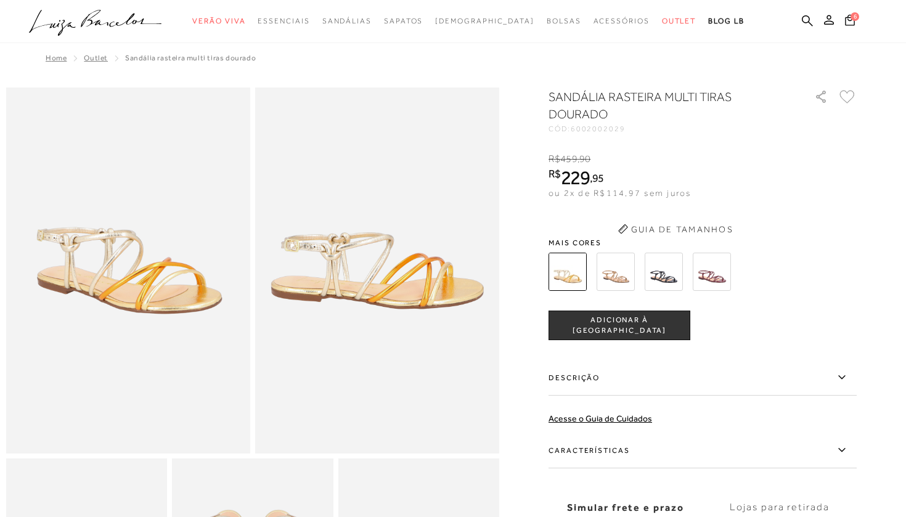
click at [627, 282] on div "SANDÁLIA RASTEIRA MULTI TIRAS DOURADO CÓD: 6002002029 × É necessário selecionar…" at bounding box center [702, 337] width 308 height 499
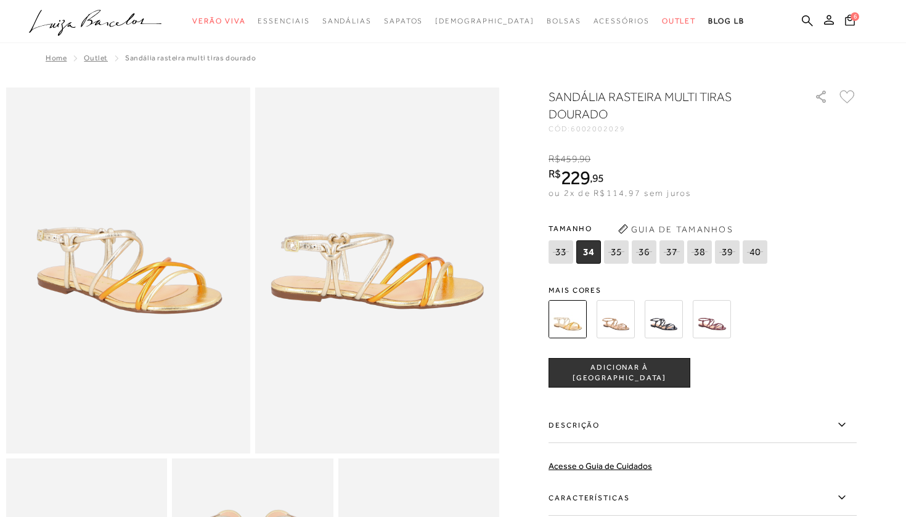
click at [633, 313] on img at bounding box center [616, 319] width 38 height 38
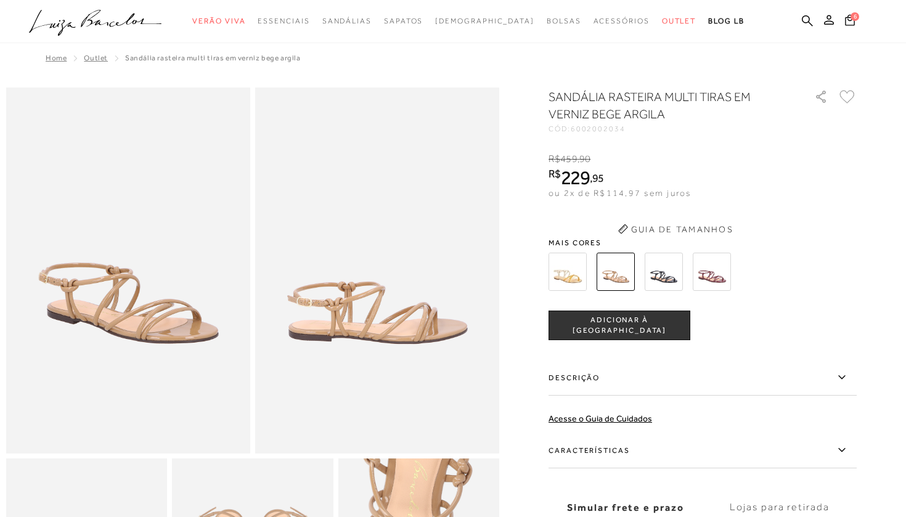
click at [677, 271] on div "SANDÁLIA RASTEIRA MULTI TIRAS EM VERNIZ BEGE ARGILA CÓD: 6002002034 × É necessá…" at bounding box center [702, 337] width 308 height 499
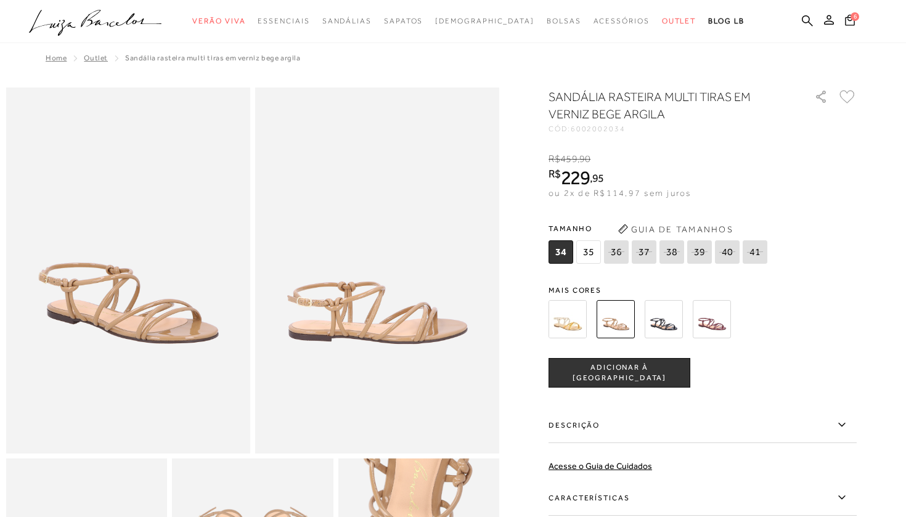
click at [661, 322] on img at bounding box center [664, 319] width 38 height 38
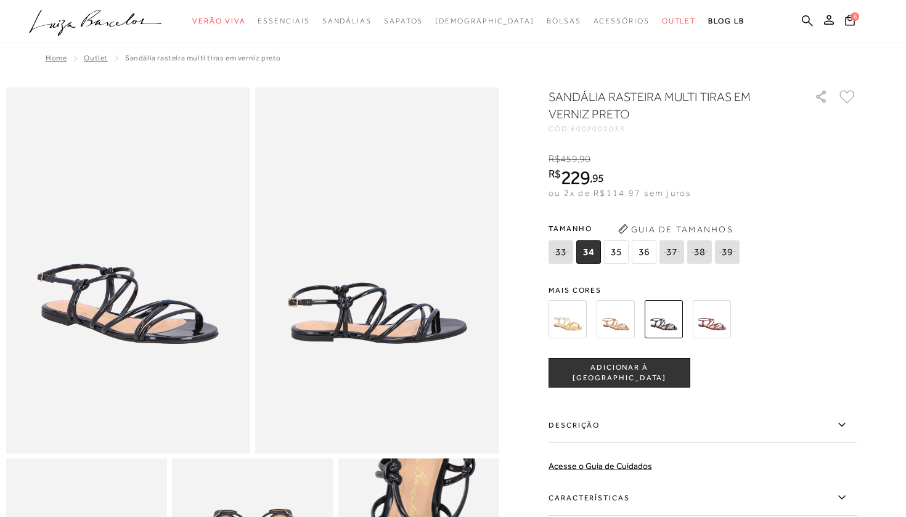
click at [652, 328] on img at bounding box center [664, 319] width 38 height 38
click at [654, 376] on span "ADICIONAR À [GEOGRAPHIC_DATA]" at bounding box center [619, 373] width 141 height 22
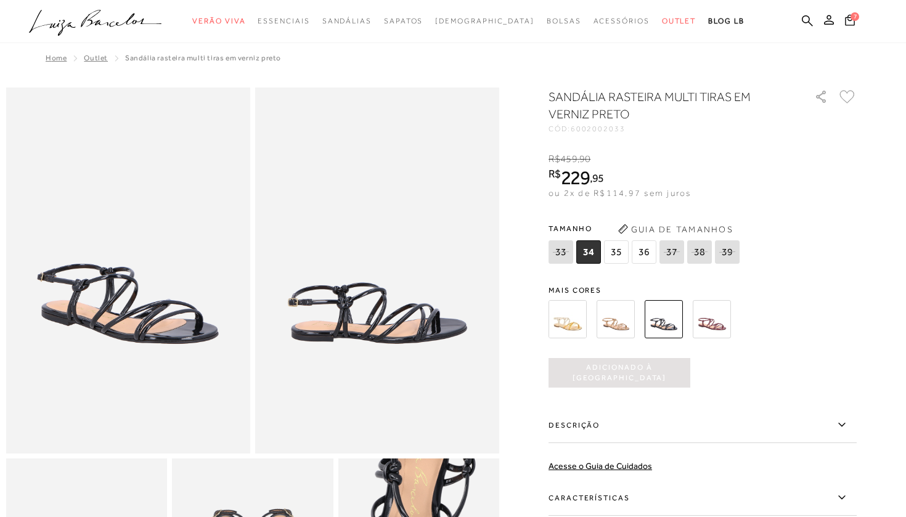
click at [586, 253] on span "34" at bounding box center [588, 251] width 25 height 23
click at [646, 314] on img at bounding box center [664, 319] width 38 height 38
click at [639, 375] on span "Adicionado à [GEOGRAPHIC_DATA]" at bounding box center [619, 373] width 142 height 22
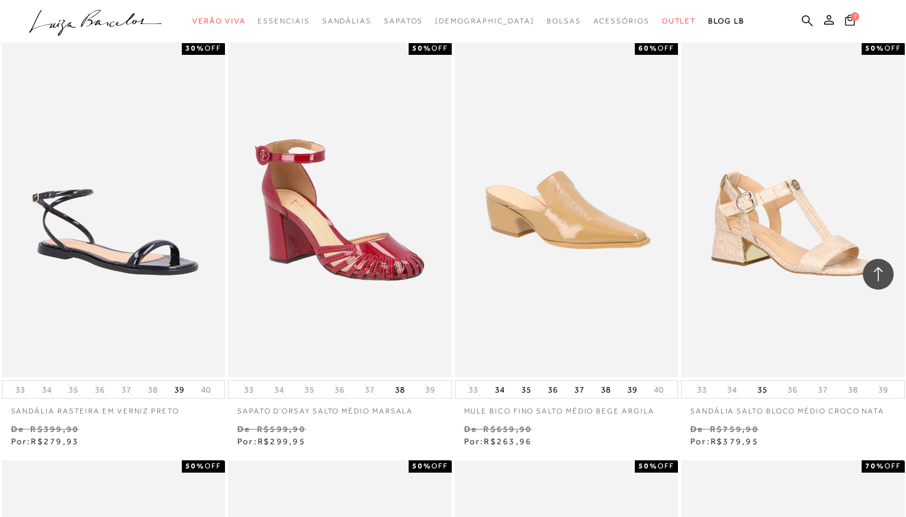
scroll to position [8332, 0]
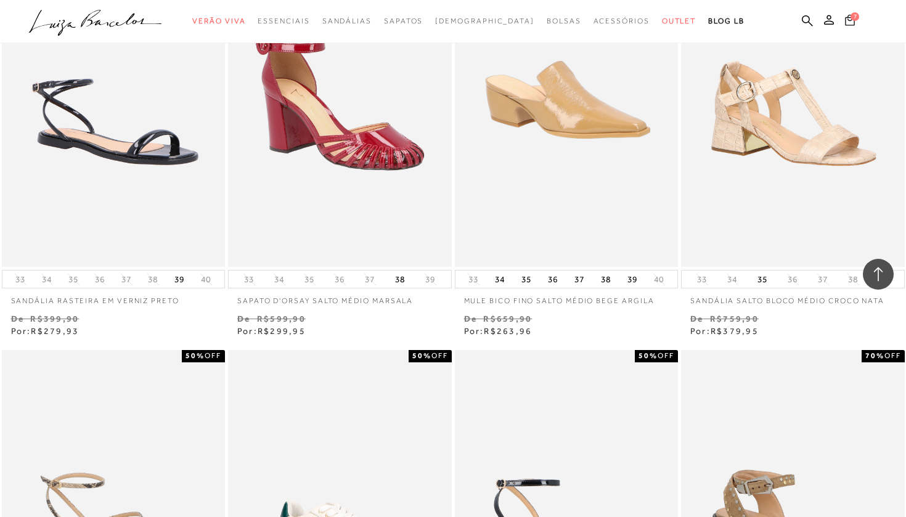
click at [855, 19] on span "7" at bounding box center [854, 16] width 9 height 9
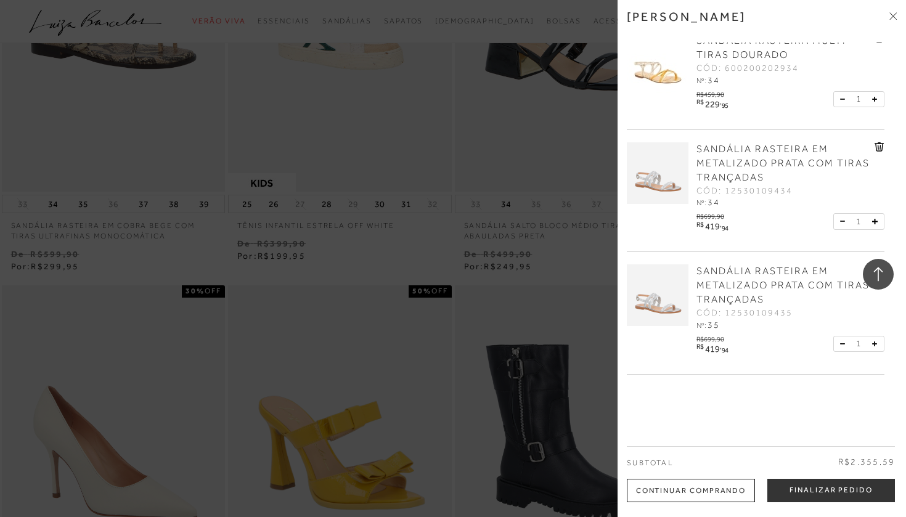
scroll to position [251, 0]
click at [879, 145] on icon at bounding box center [879, 147] width 1 height 5
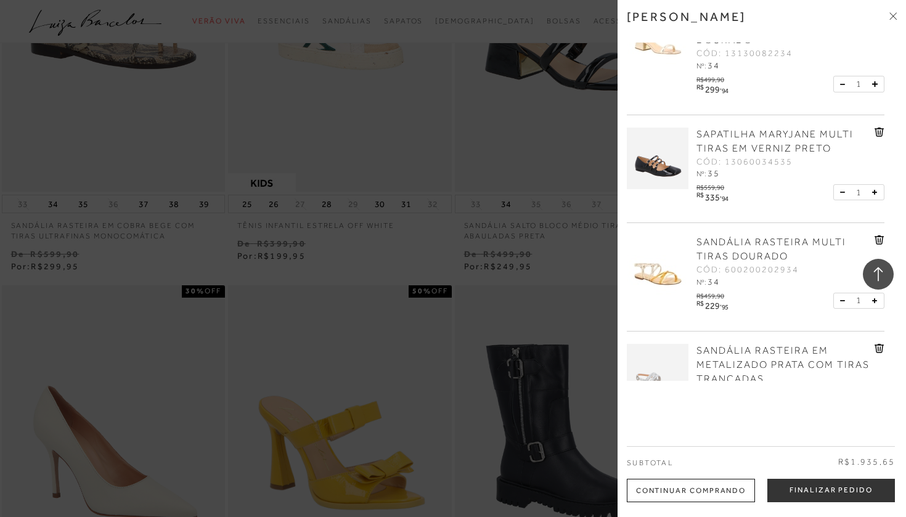
scroll to position [79, 0]
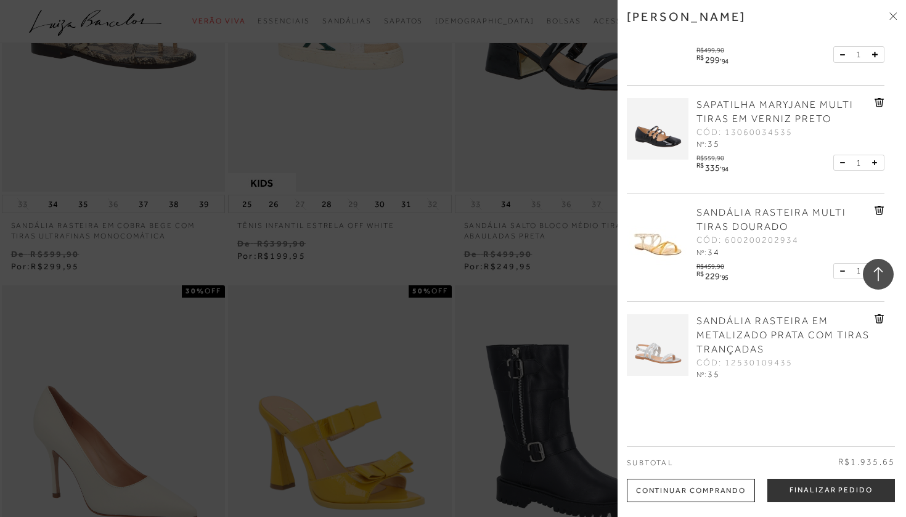
click at [877, 204] on div "SANDÁLIA RASTEIRA MULTI TIRAS DOURADO CÓD: 600200202934 Nº: 34" at bounding box center [756, 248] width 258 height 108
click at [877, 210] on icon at bounding box center [879, 210] width 10 height 9
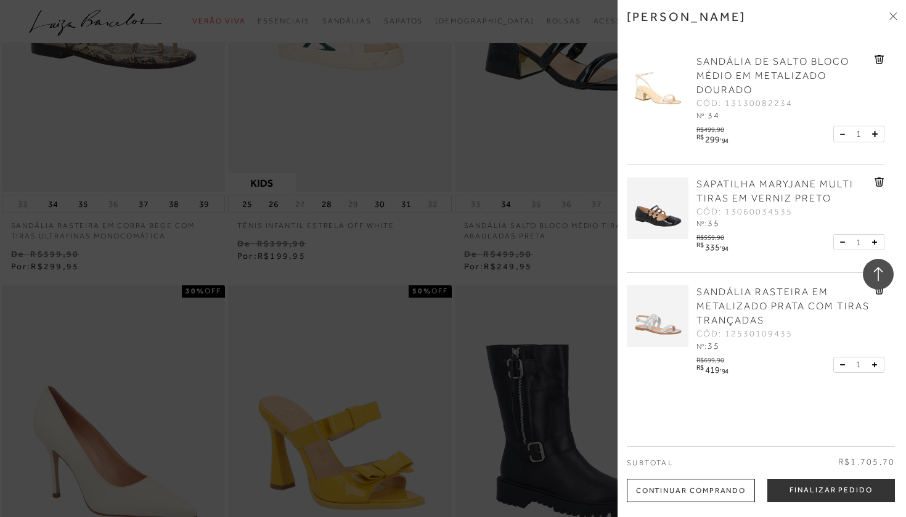
scroll to position [0, 0]
click at [655, 92] on img at bounding box center [658, 86] width 62 height 62
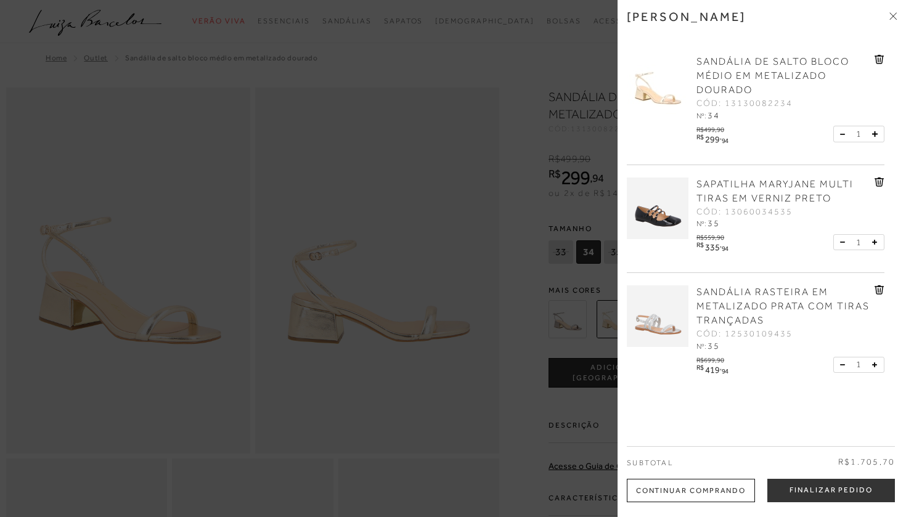
click at [894, 15] on icon at bounding box center [895, 14] width 4 height 4
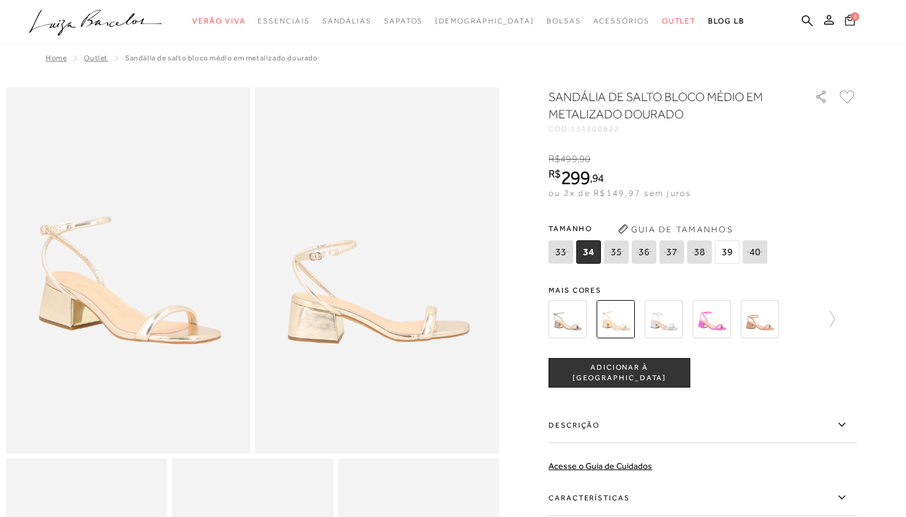
click at [850, 22] on icon at bounding box center [850, 20] width 10 height 12
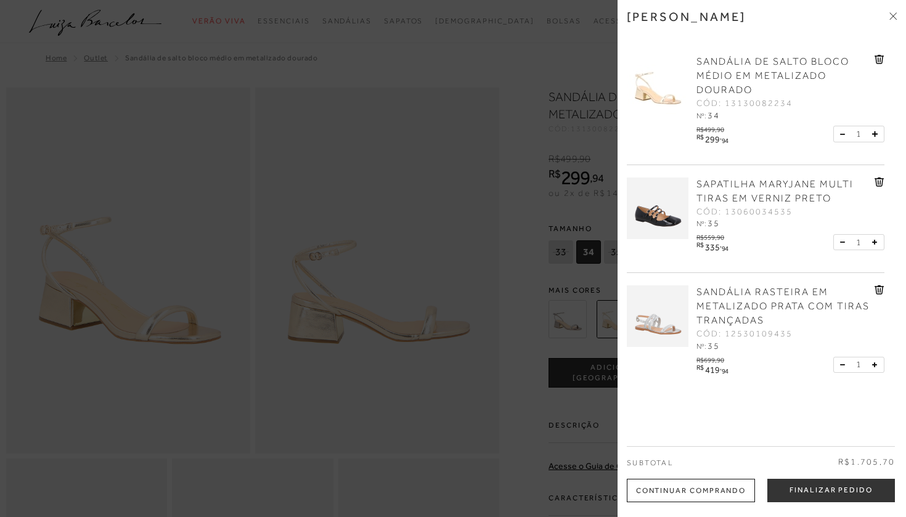
click at [648, 327] on img at bounding box center [658, 316] width 62 height 62
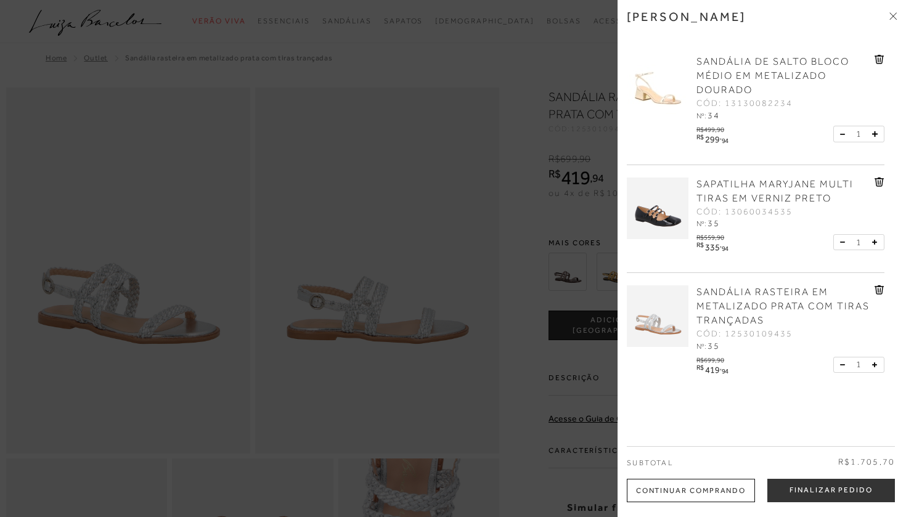
click at [513, 250] on div at bounding box center [453, 258] width 906 height 517
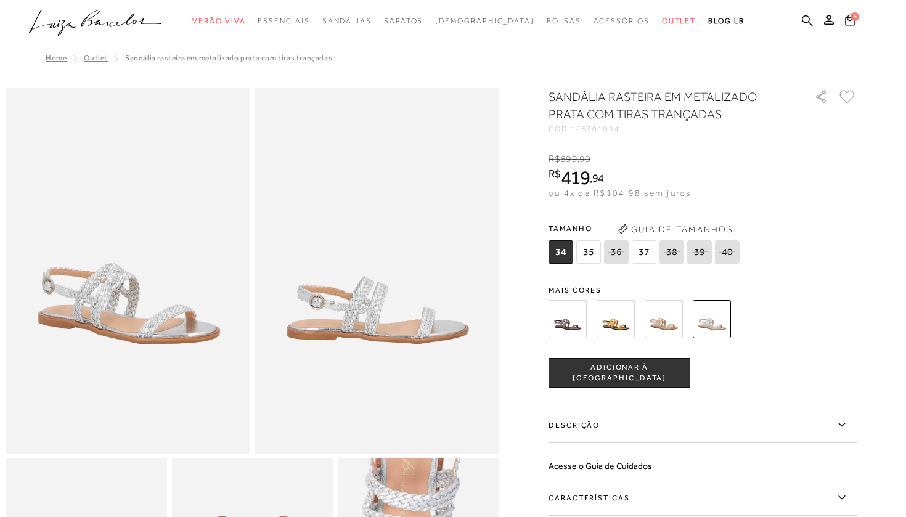
click at [852, 21] on icon at bounding box center [850, 20] width 10 height 12
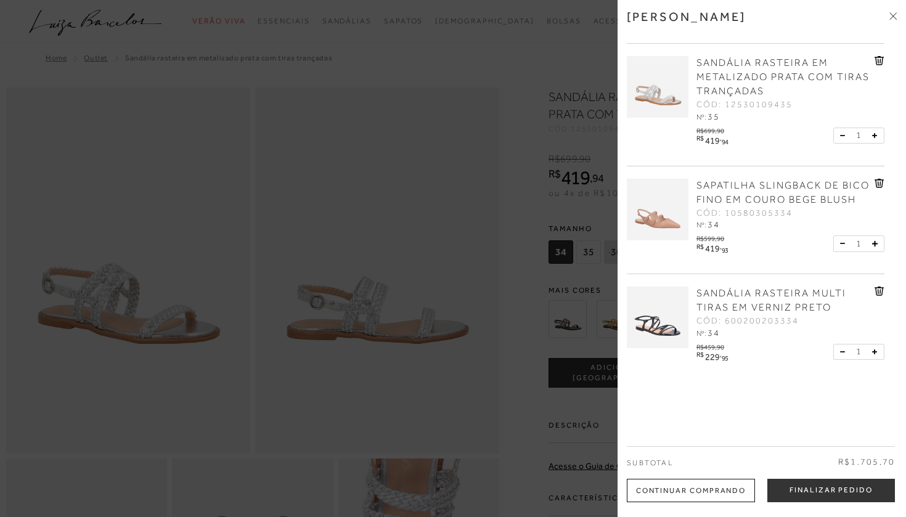
scroll to position [229, 0]
click at [672, 216] on img at bounding box center [658, 210] width 62 height 62
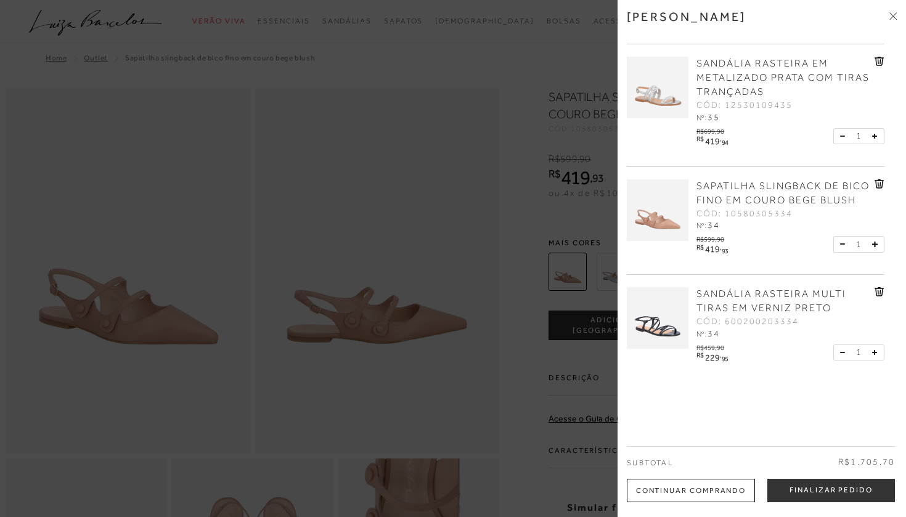
click at [513, 247] on div at bounding box center [453, 258] width 906 height 517
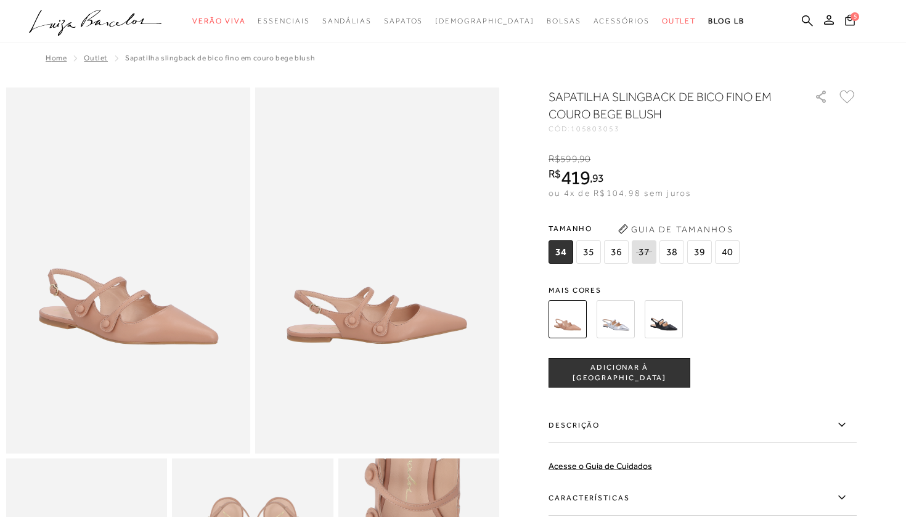
click at [854, 19] on span "5" at bounding box center [854, 16] width 9 height 9
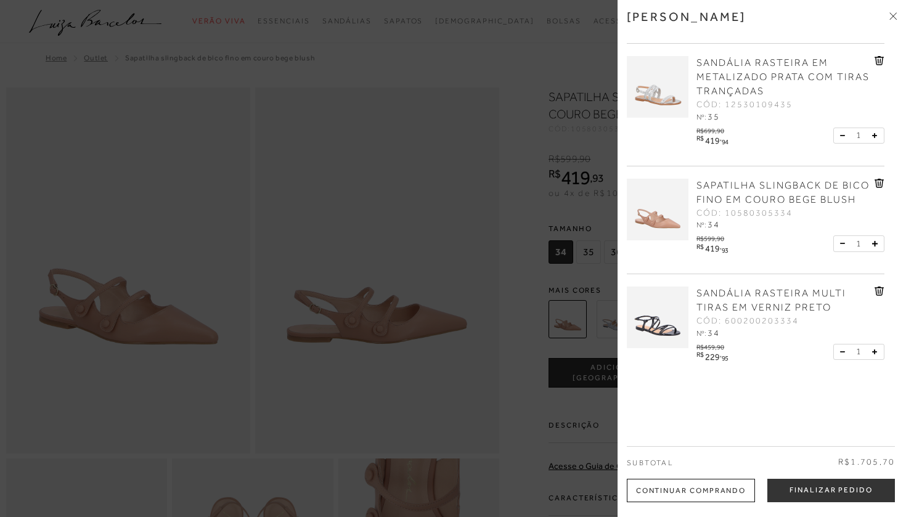
scroll to position [229, 0]
click at [666, 322] on img at bounding box center [658, 318] width 62 height 62
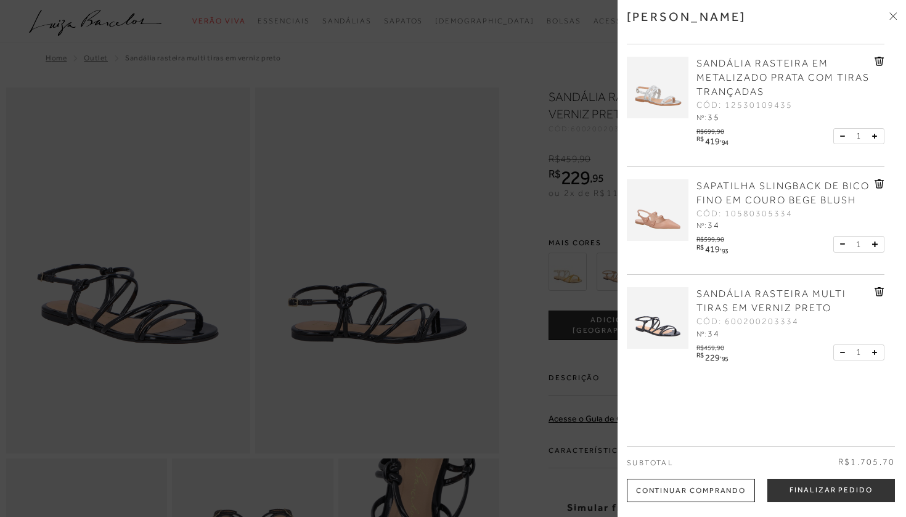
click at [542, 277] on div at bounding box center [453, 258] width 906 height 517
